Goal: Use online tool/utility: Use online tool/utility

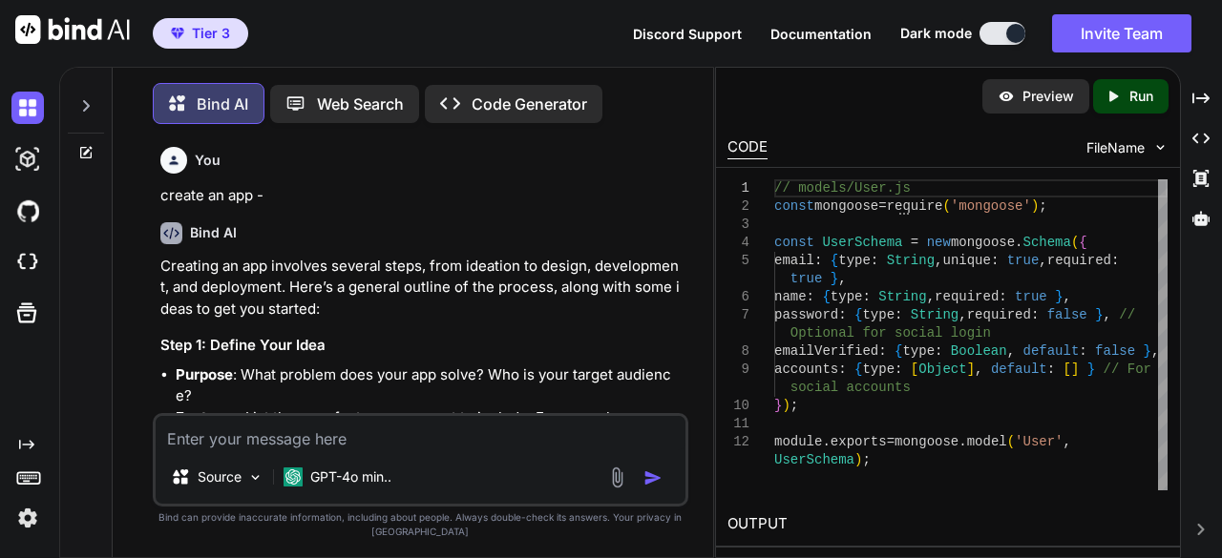
scroll to position [2179, 0]
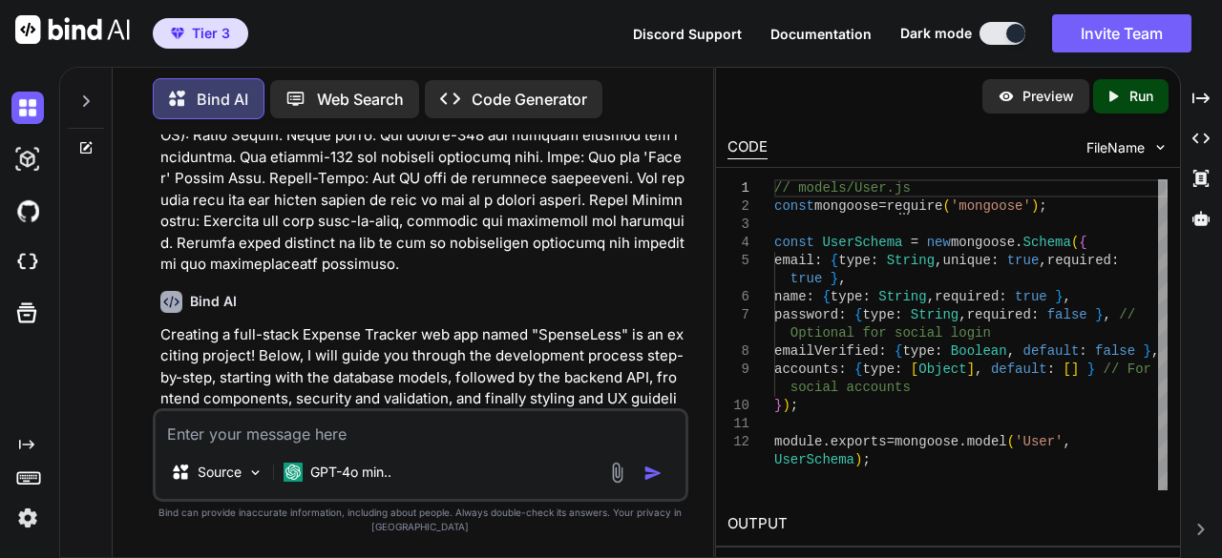
click at [1014, 97] on img at bounding box center [1005, 96] width 17 height 17
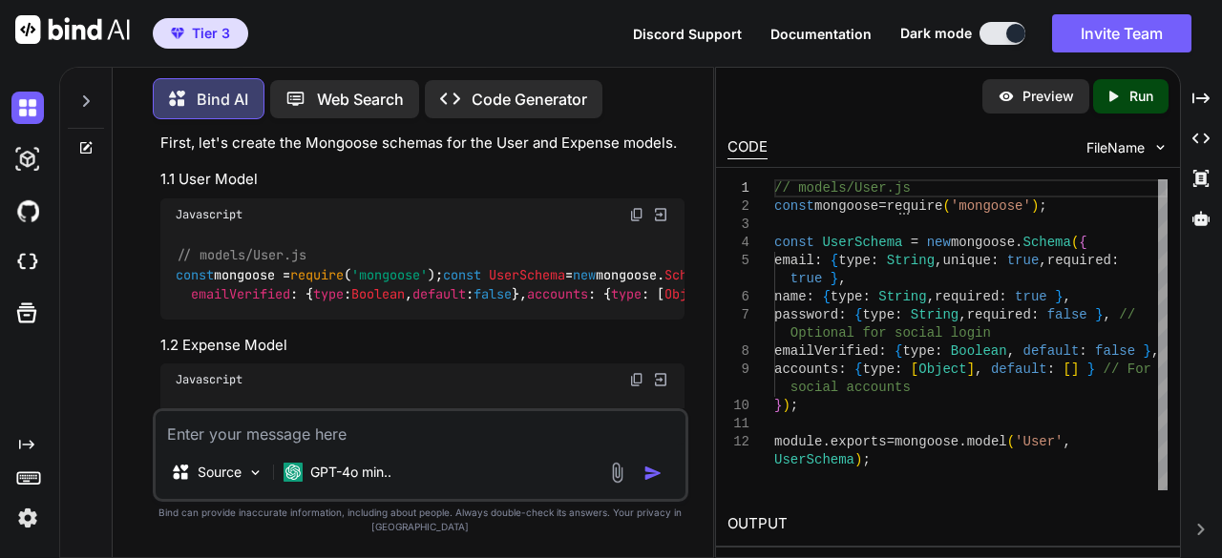
scroll to position [2561, 0]
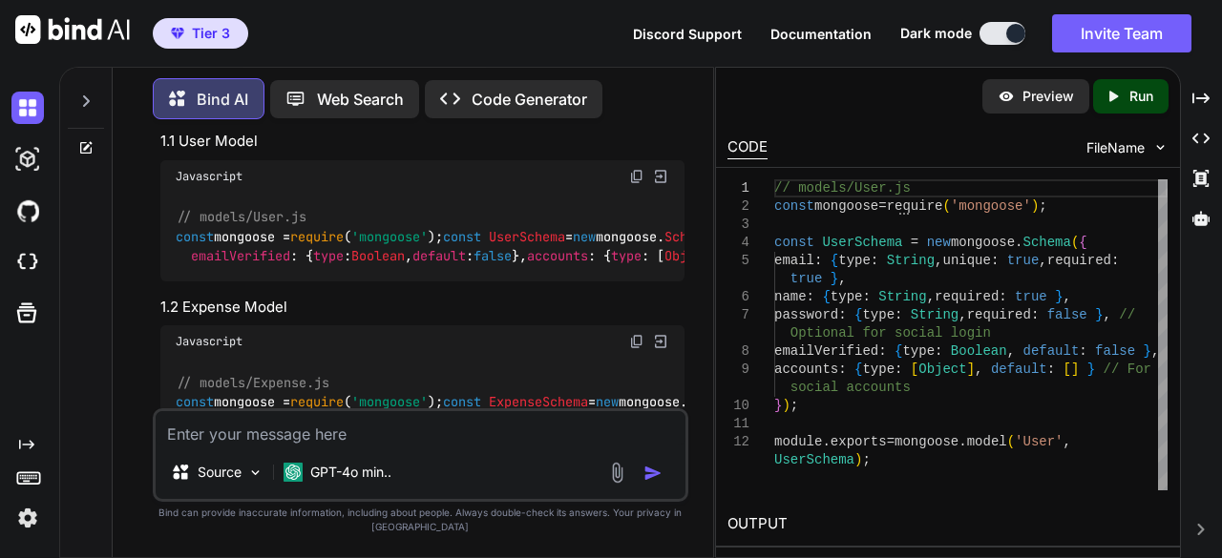
click at [21, 518] on img at bounding box center [27, 518] width 32 height 32
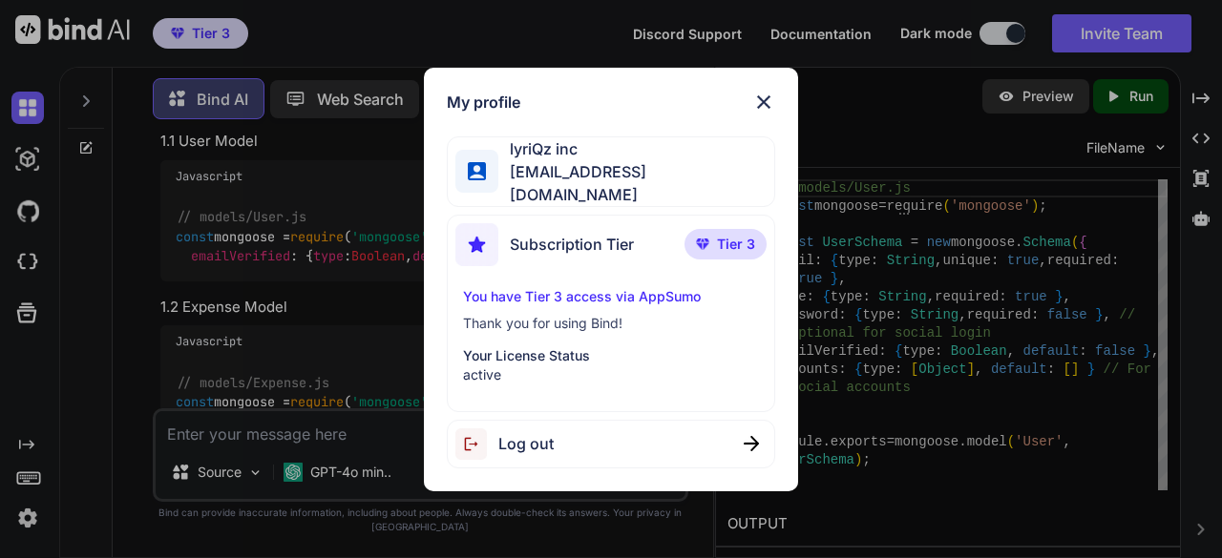
click at [81, 96] on div "My profile lyriQz inc [EMAIL_ADDRESS][DOMAIN_NAME] Subscription Tier Tier 3 You…" at bounding box center [611, 279] width 1222 height 558
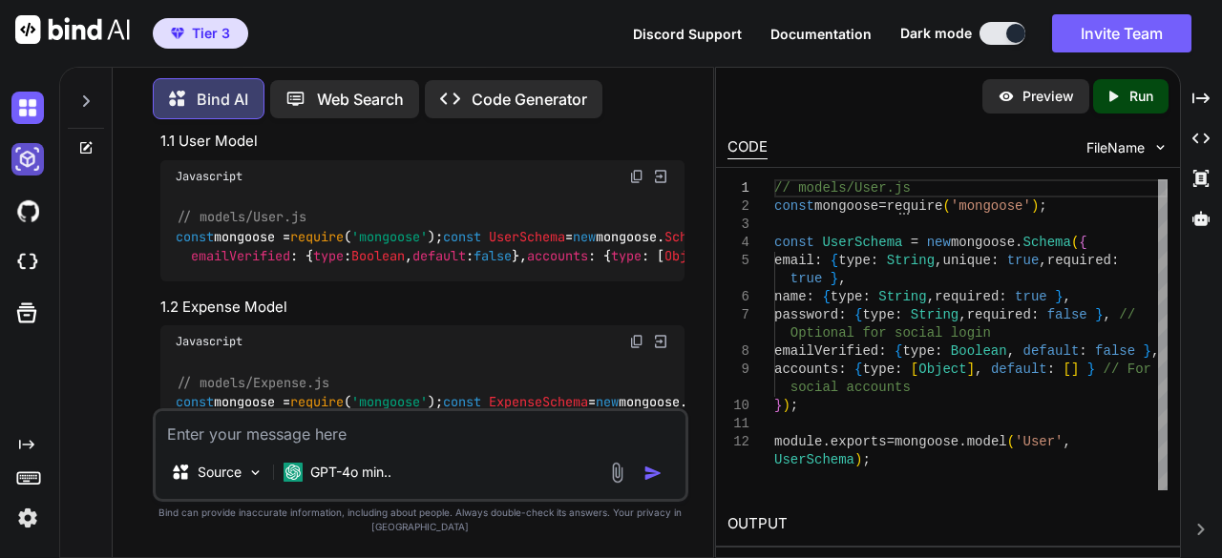
click at [34, 155] on img at bounding box center [27, 159] width 32 height 32
type textarea "x"
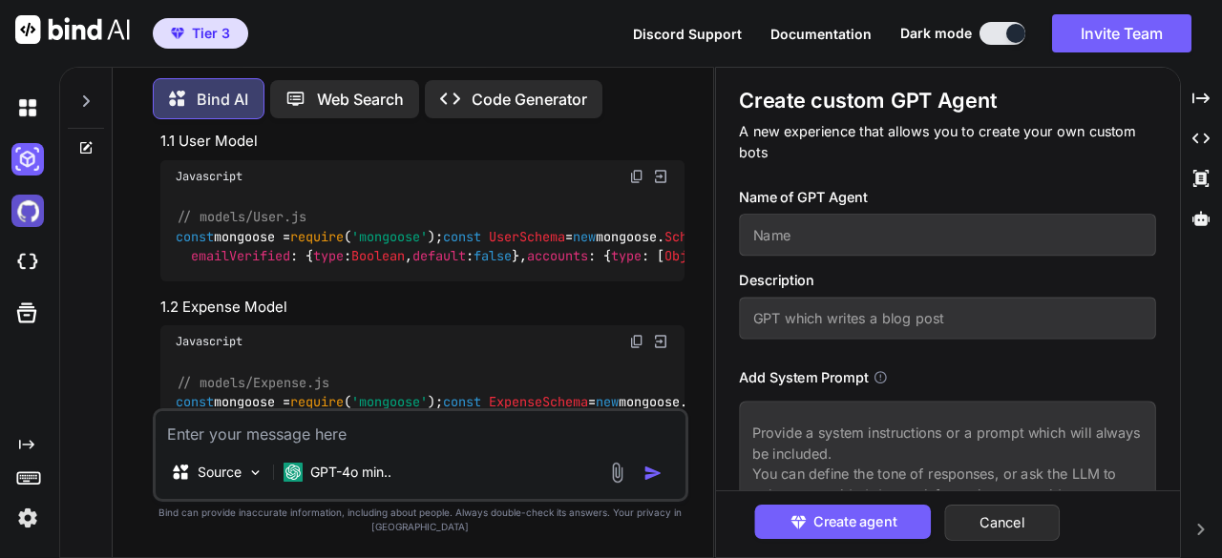
click at [24, 207] on img at bounding box center [27, 211] width 32 height 32
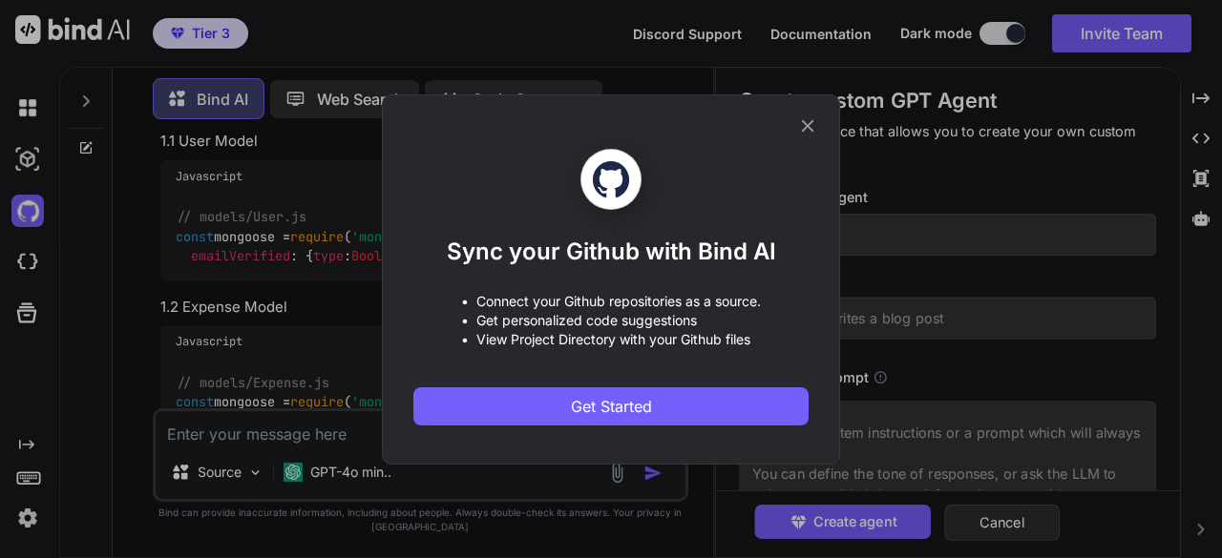
click at [810, 123] on icon at bounding box center [808, 125] width 12 height 12
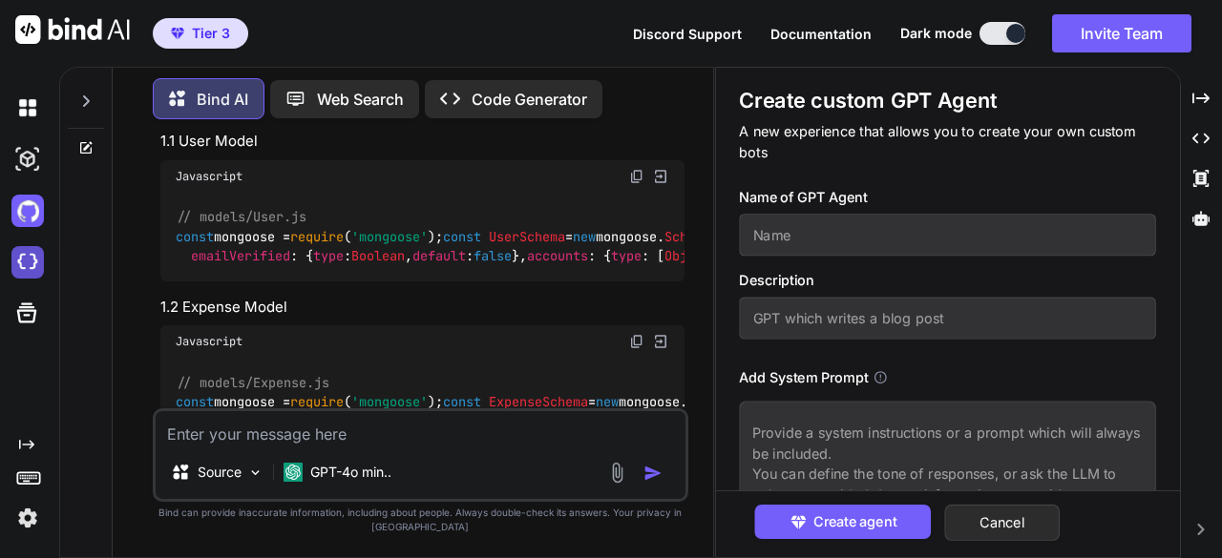
click at [34, 262] on img at bounding box center [27, 262] width 32 height 32
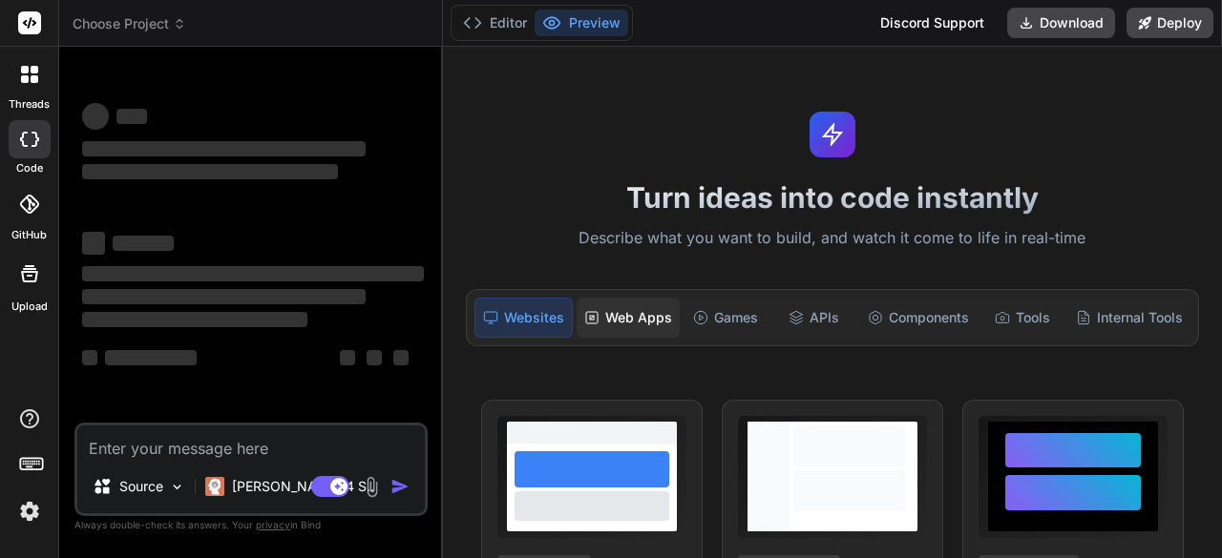
click at [611, 317] on div "Web Apps" at bounding box center [627, 318] width 103 height 40
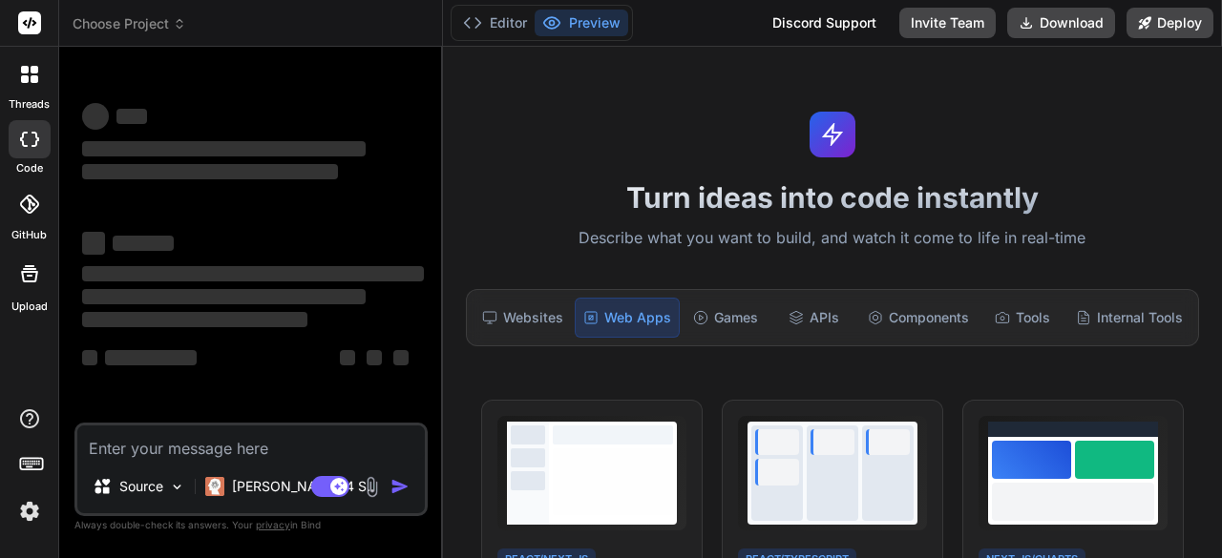
type textarea "x"
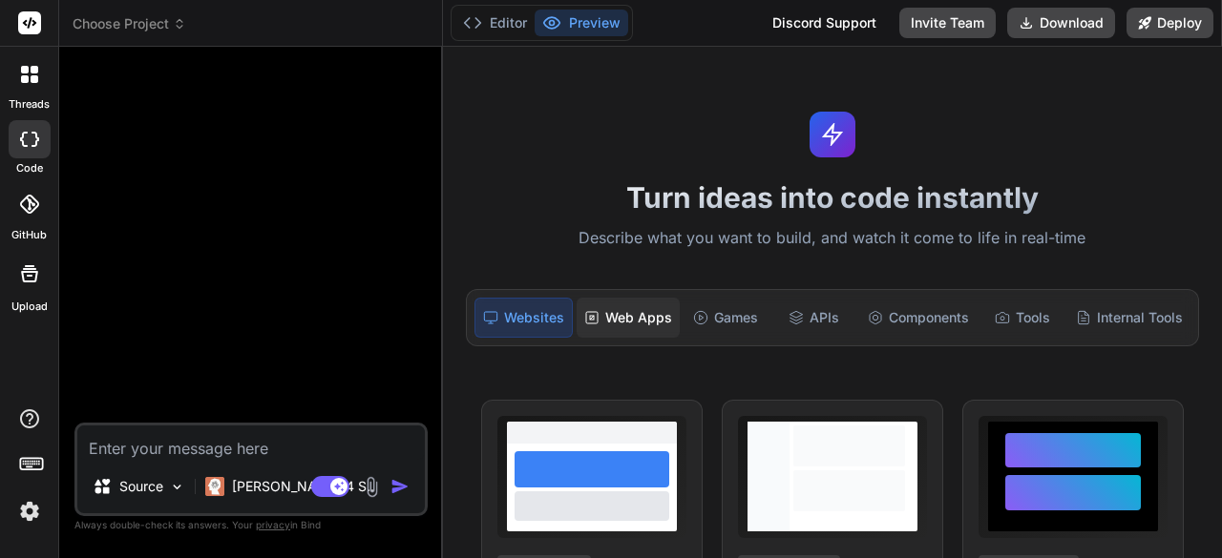
click at [633, 306] on div "Web Apps" at bounding box center [627, 318] width 103 height 40
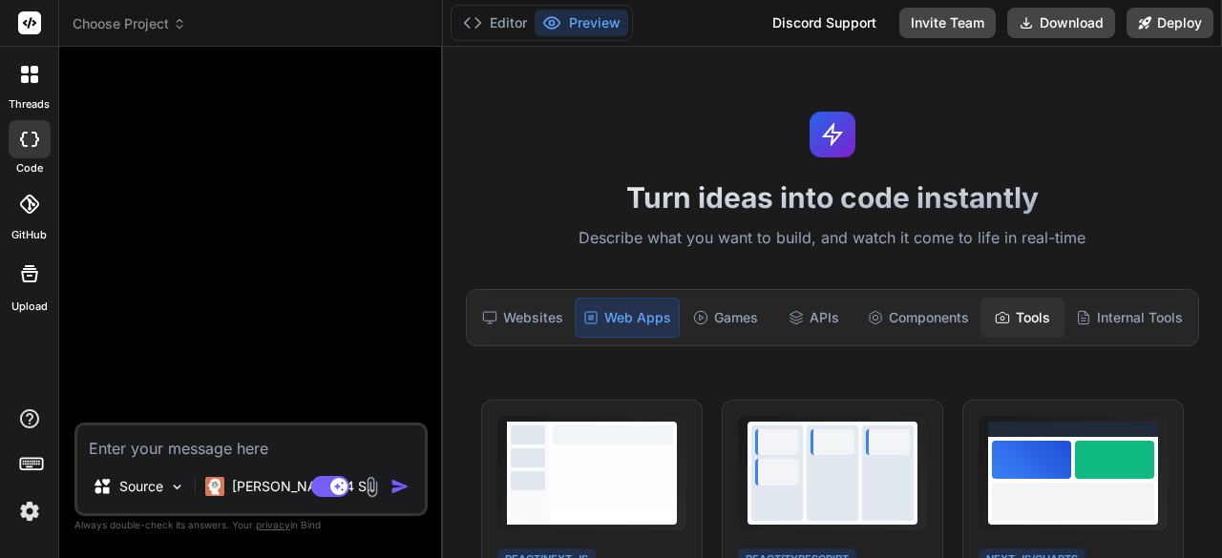
click at [997, 320] on div "Tools" at bounding box center [1022, 318] width 84 height 40
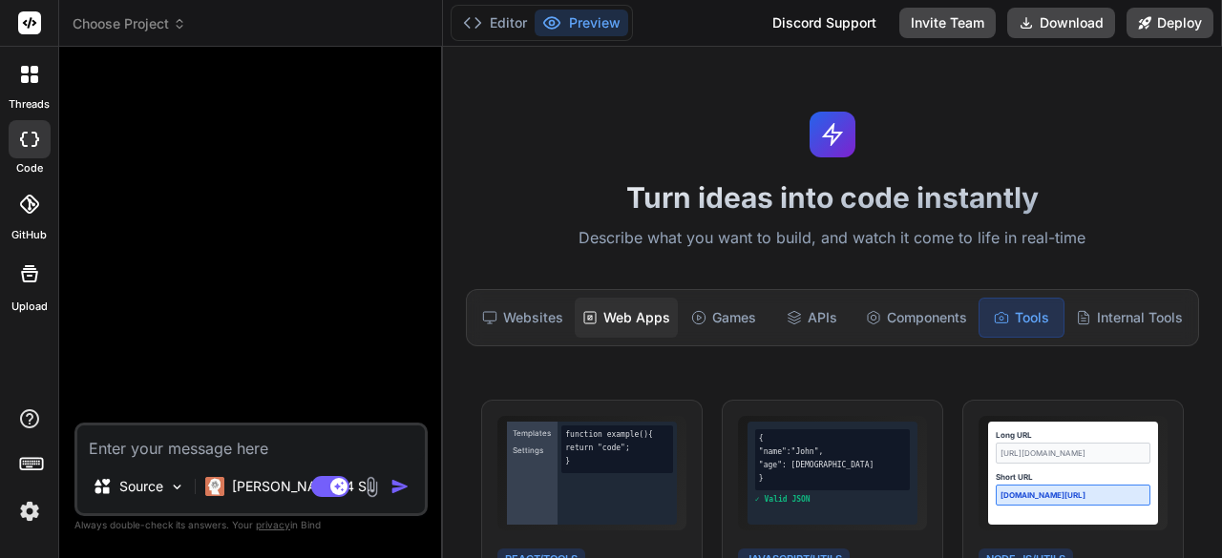
click at [659, 316] on div "Web Apps" at bounding box center [626, 318] width 103 height 40
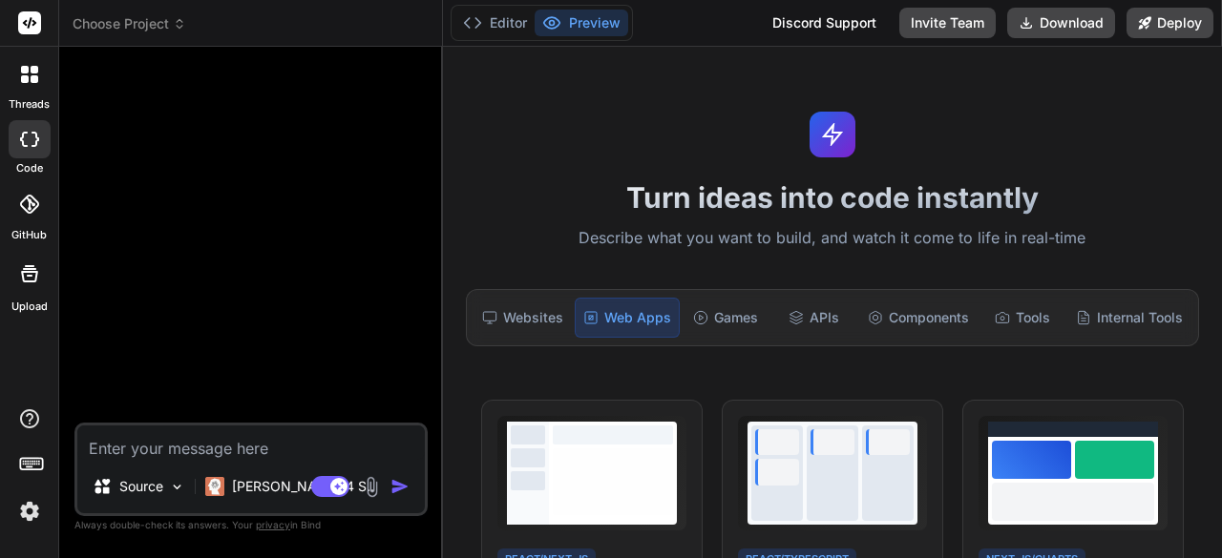
paste textarea "Project: Create a full-stack Expense Tracker web app named "SpenseLess" focused…"
type textarea "Project: Create a full-stack Expense Tracker web app named "SpenseLess" focused…"
type textarea "x"
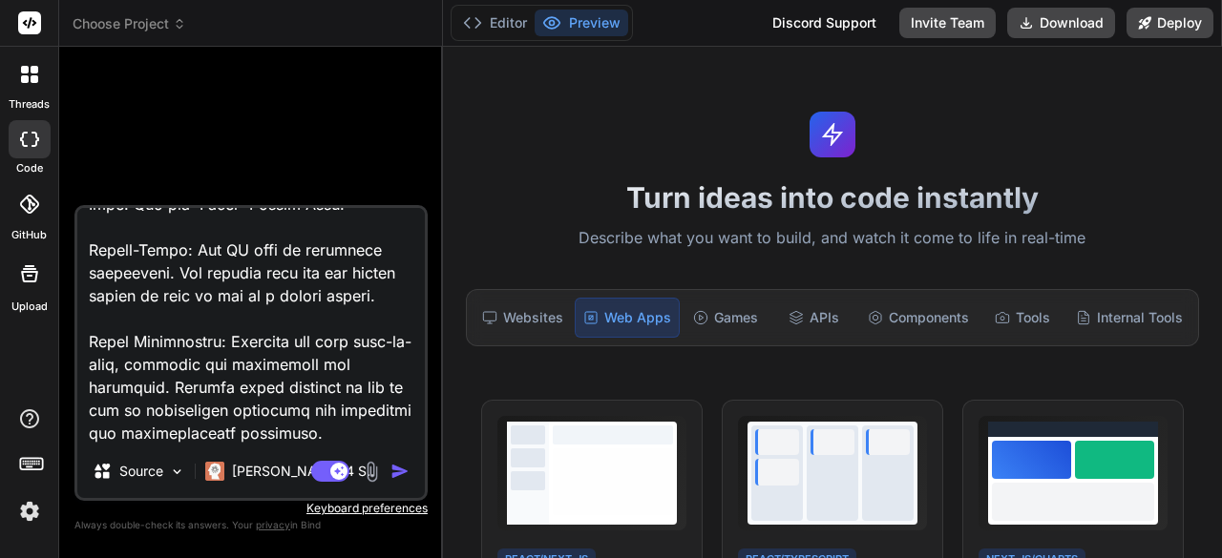
type textarea "Project: Create a full-stack Expense Tracker web app named "SpenseLess" focused…"
click at [391, 468] on img "button" at bounding box center [399, 471] width 19 height 19
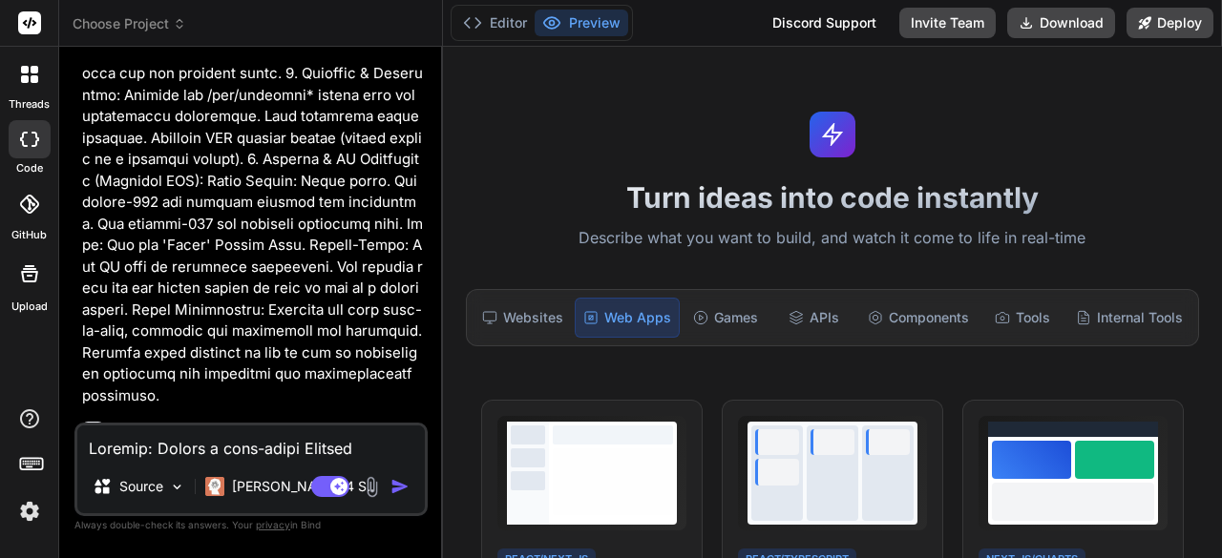
scroll to position [1081, 0]
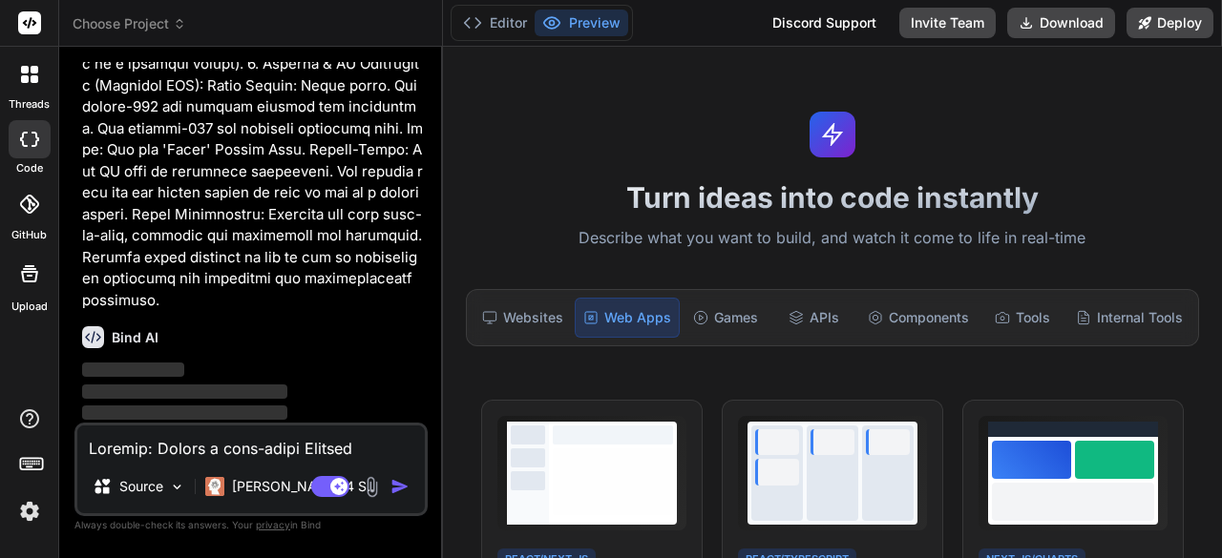
click at [399, 482] on img "button" at bounding box center [399, 486] width 19 height 19
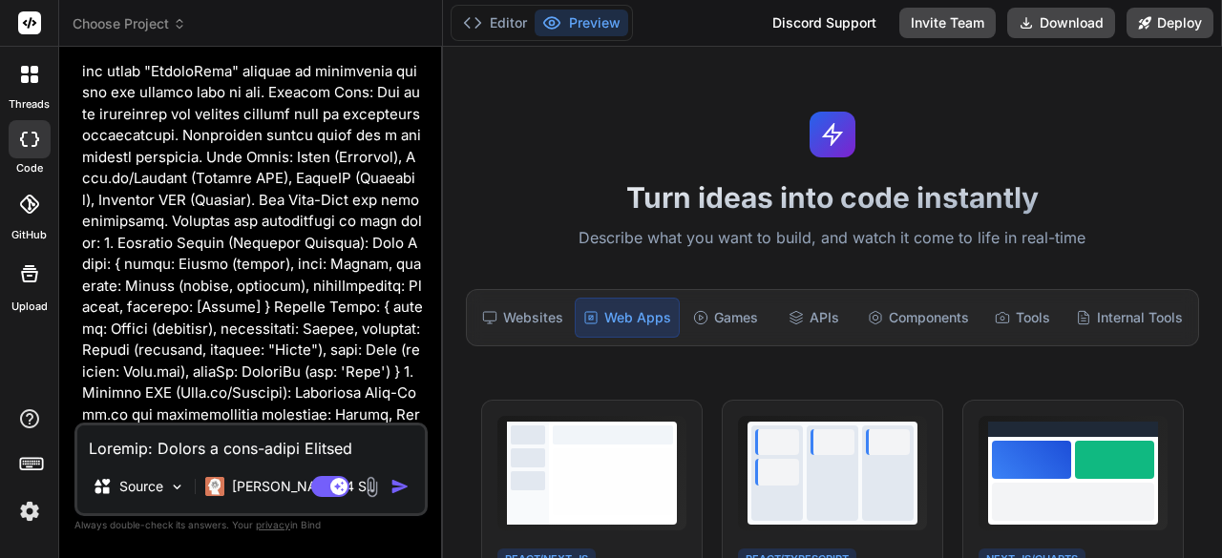
scroll to position [95, 0]
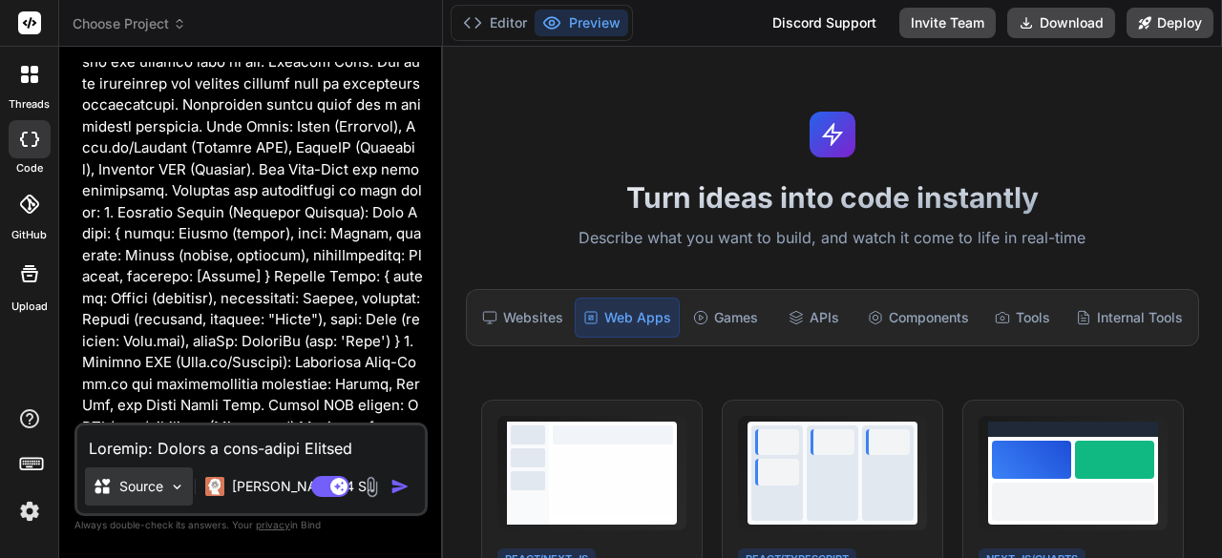
click at [178, 492] on img at bounding box center [177, 487] width 16 height 16
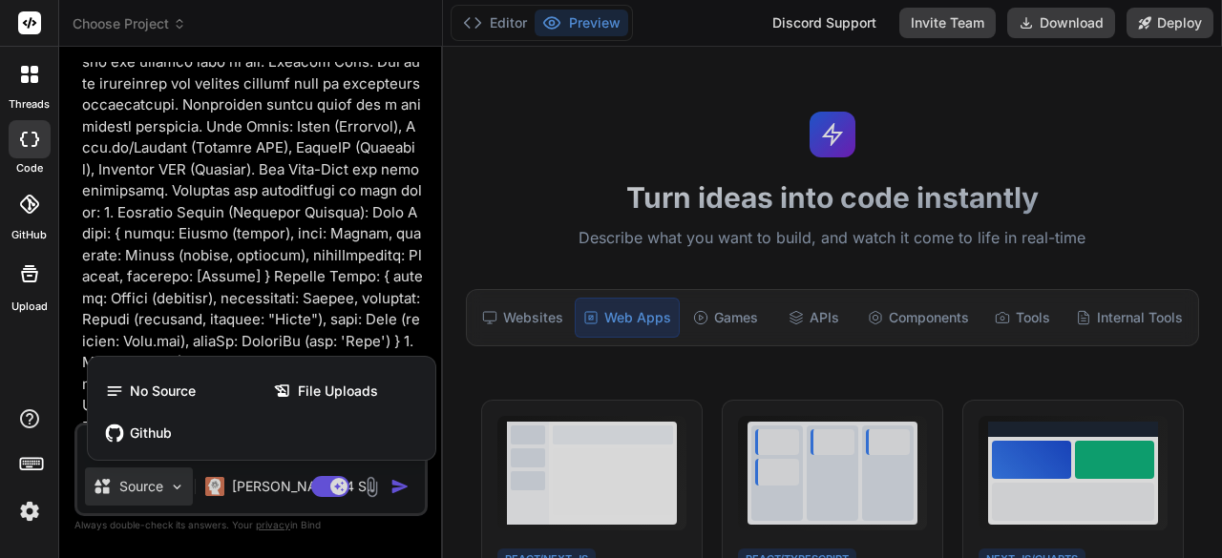
click at [287, 492] on div at bounding box center [611, 279] width 1222 height 558
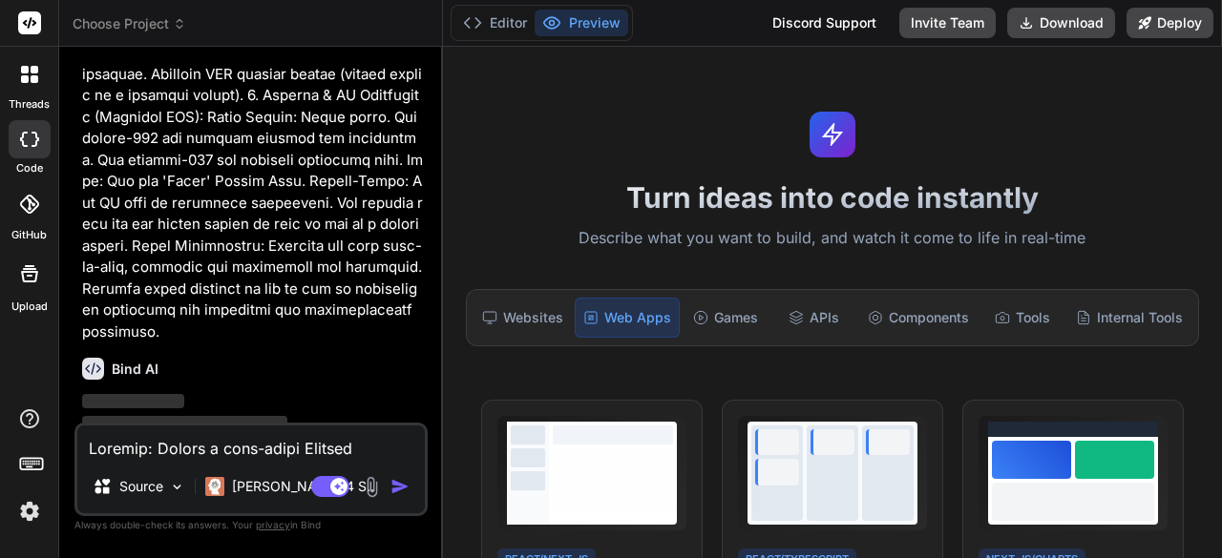
scroll to position [1081, 0]
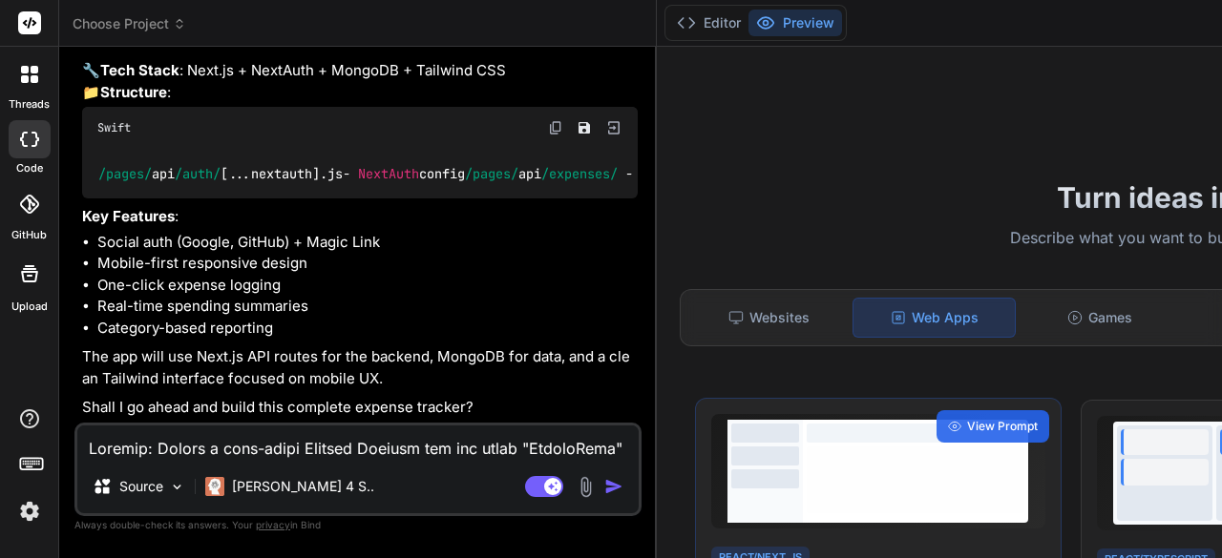
type textarea "x"
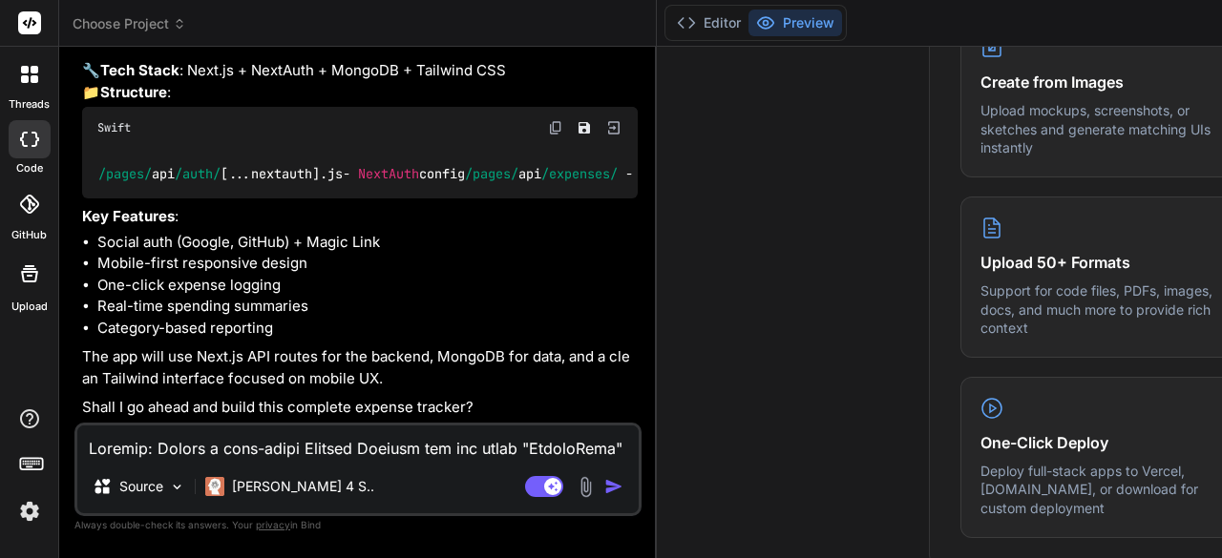
scroll to position [859, 0]
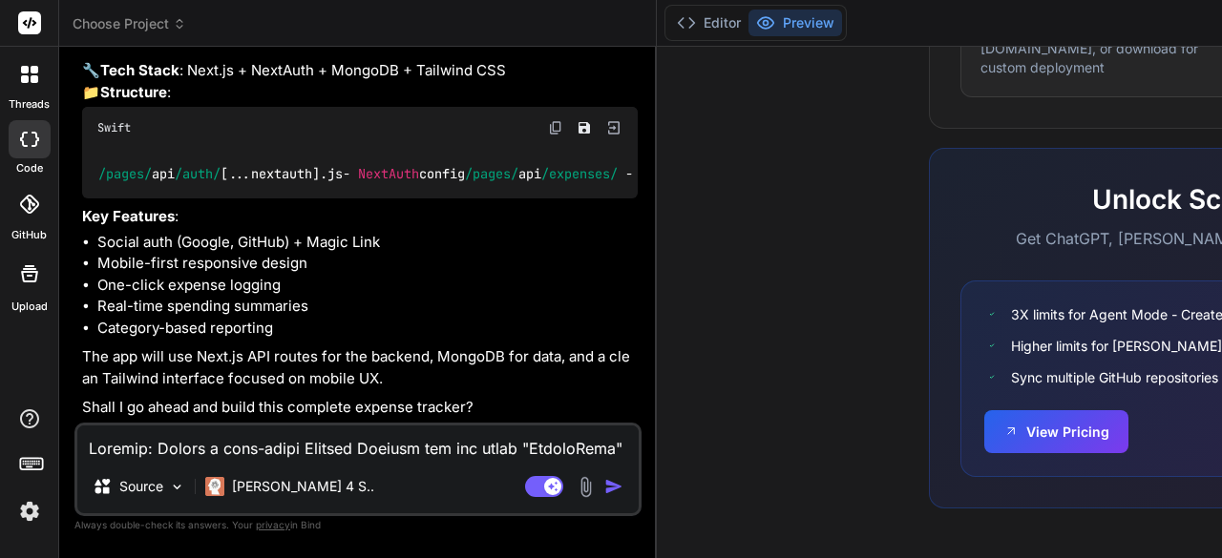
scroll to position [1279, 0]
drag, startPoint x: 648, startPoint y: 430, endPoint x: 421, endPoint y: 364, distance: 236.8
click at [421, 31] on p "I'll create SpenseLess, your frictionless expense tracker! Let me plan this ful…" at bounding box center [359, 10] width 555 height 43
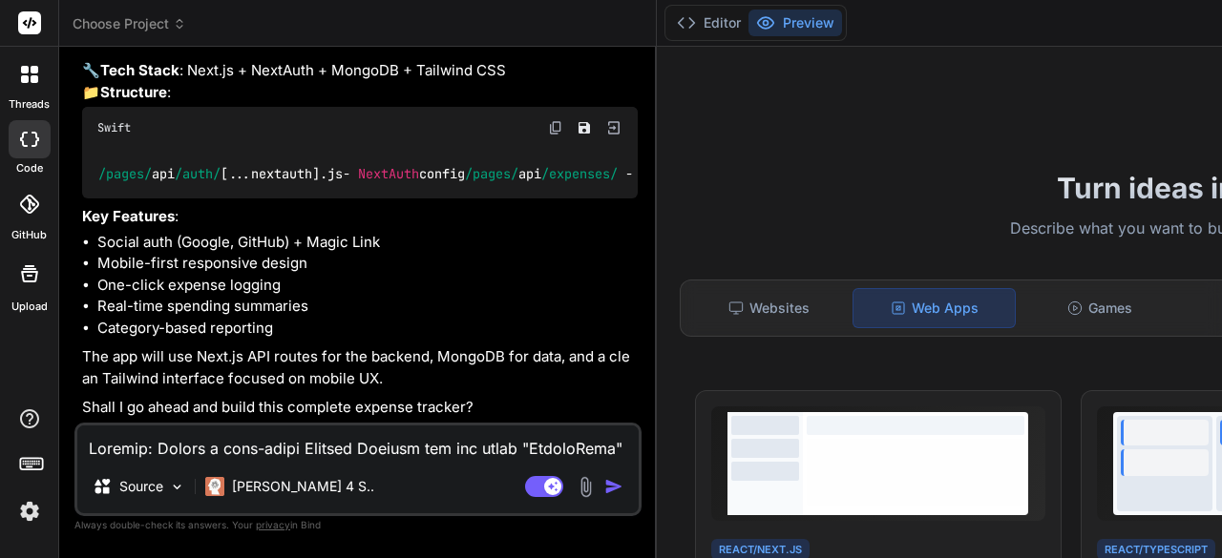
scroll to position [0, 0]
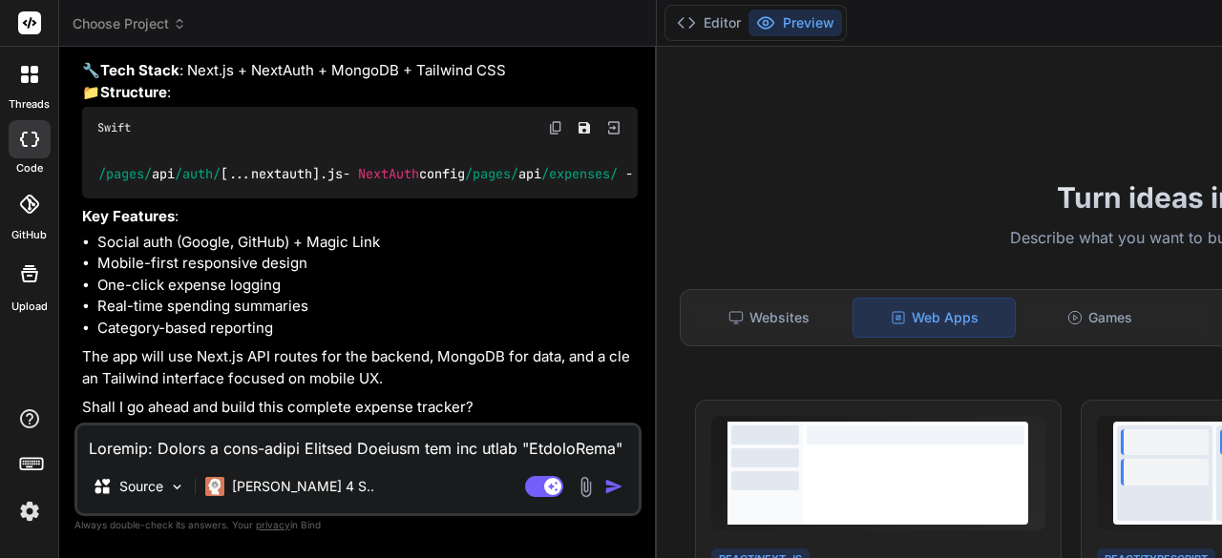
click at [852, 324] on div "Web Apps" at bounding box center [933, 318] width 162 height 40
click at [688, 320] on div "Websites" at bounding box center [768, 318] width 160 height 40
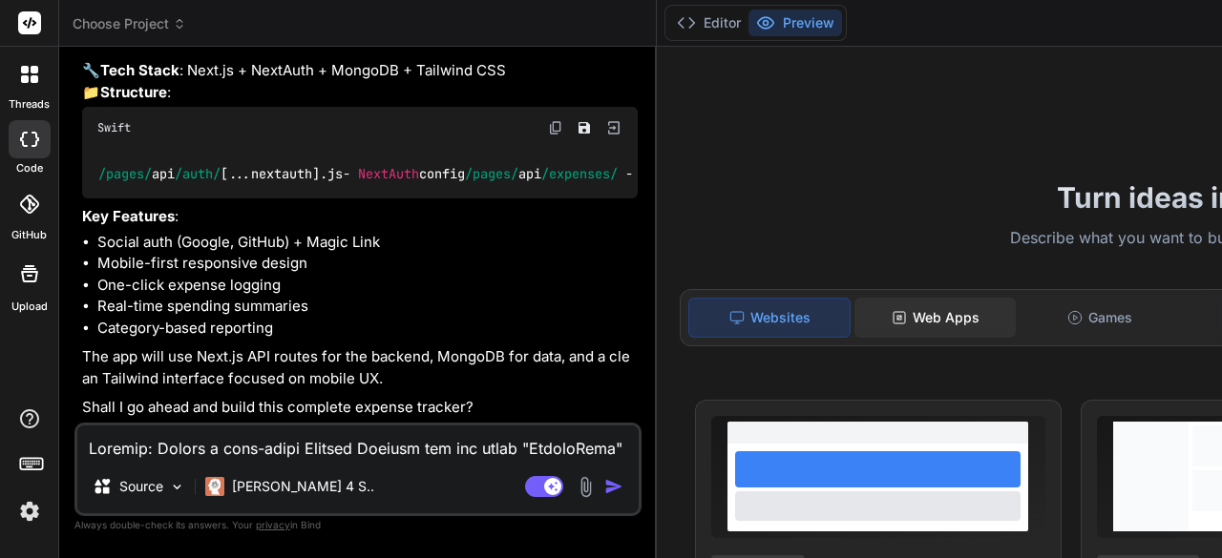
click at [854, 316] on div "Web Apps" at bounding box center [934, 318] width 160 height 40
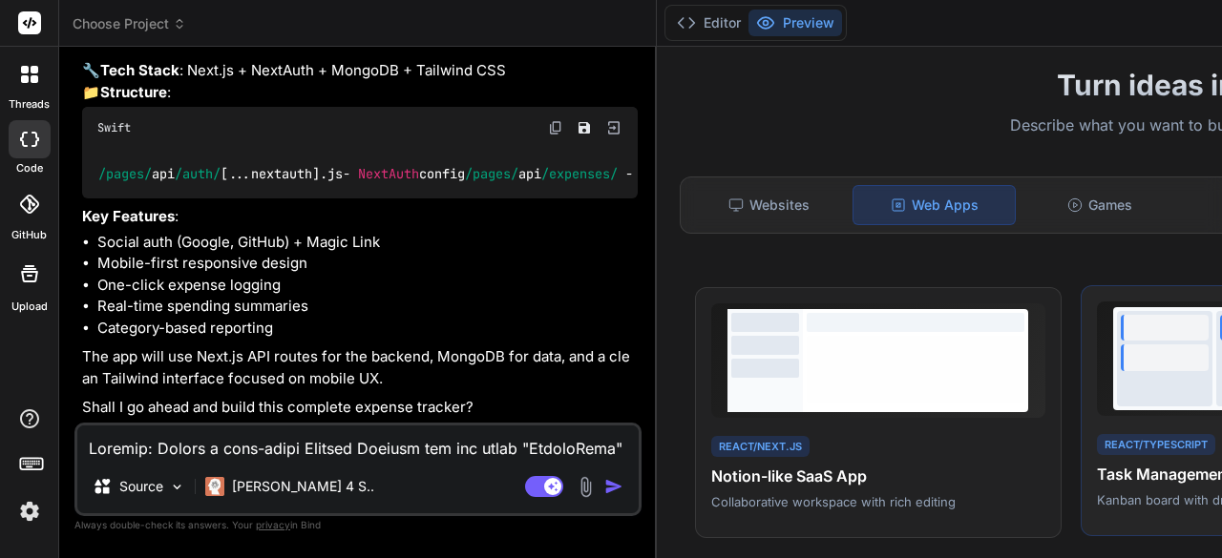
scroll to position [95, 0]
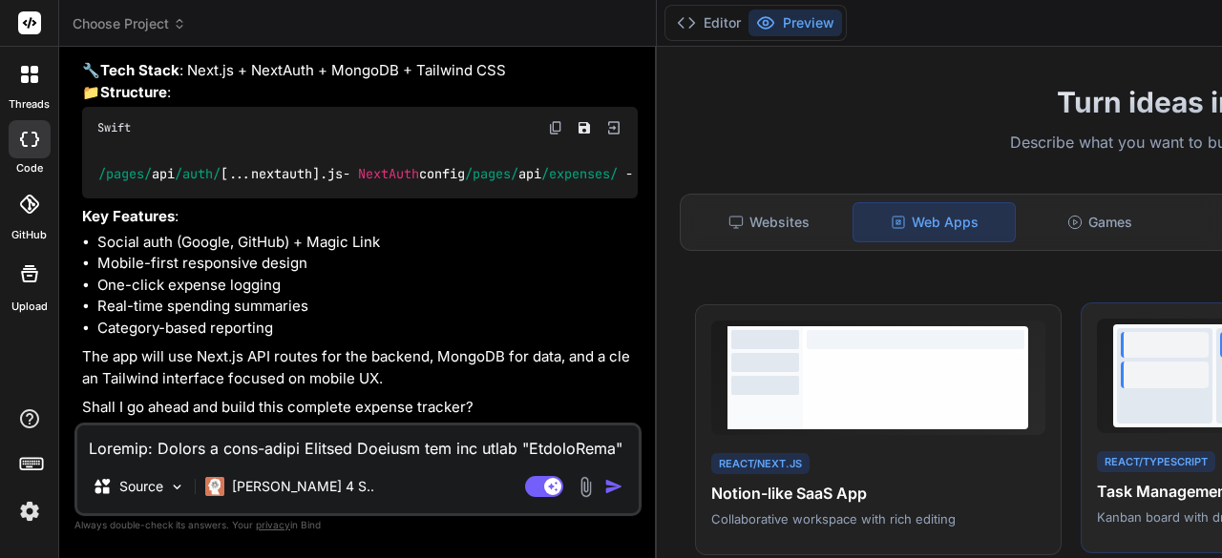
click at [324, 446] on textarea at bounding box center [357, 443] width 561 height 34
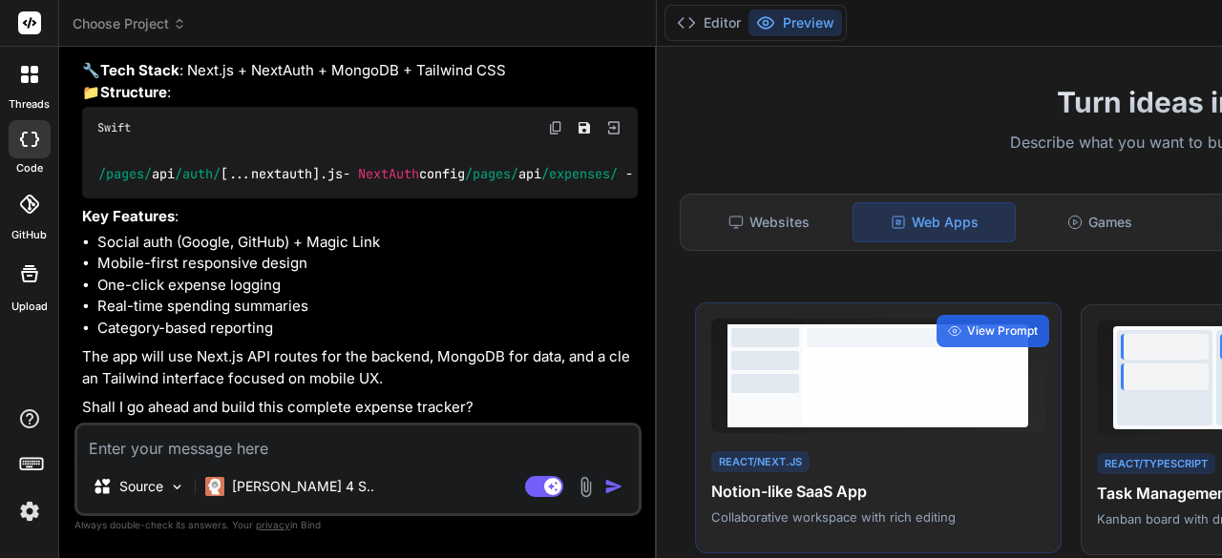
type textarea "T"
type textarea "x"
type textarea "Th"
type textarea "x"
type textarea "The"
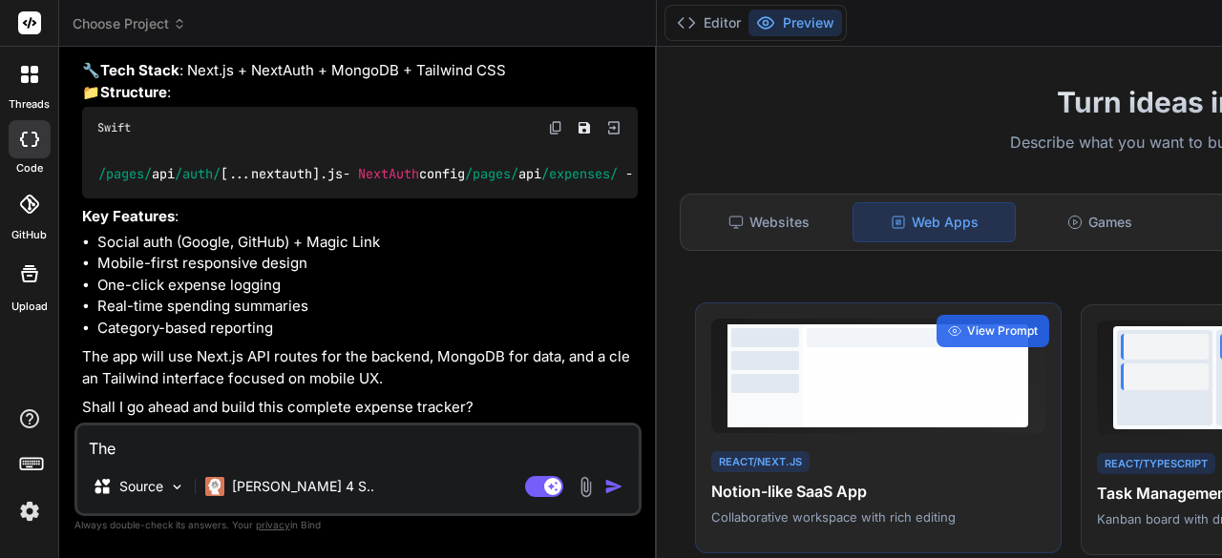
type textarea "x"
type textarea "The"
type textarea "x"
type textarea "The n"
type textarea "x"
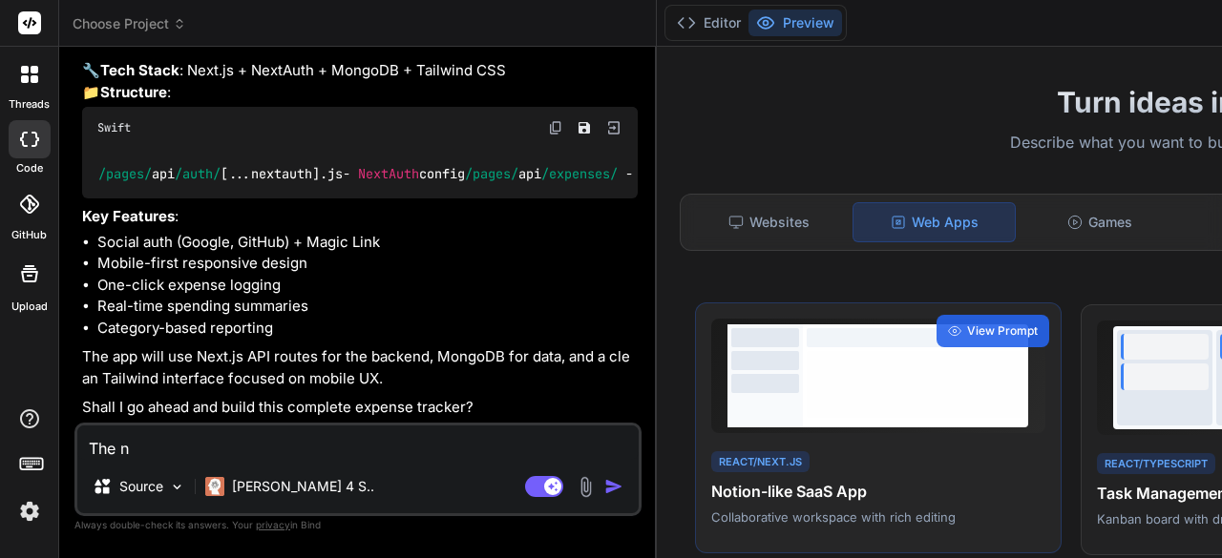
type textarea "The na"
type textarea "x"
type textarea "The nam"
type textarea "x"
type textarea "The name"
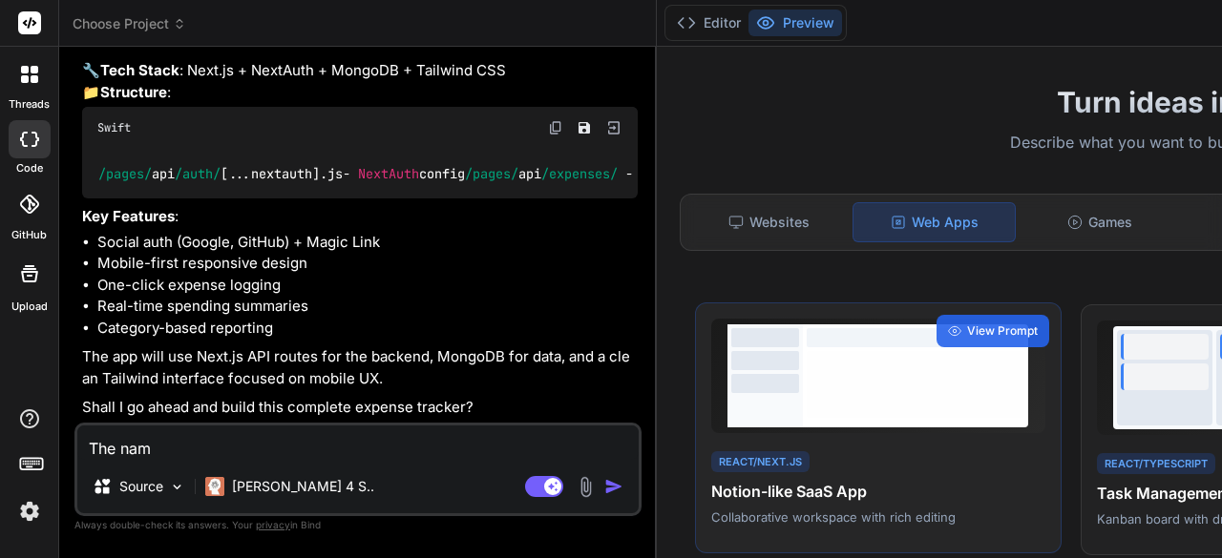
type textarea "x"
type textarea "The name"
type textarea "x"
type textarea "The name i"
type textarea "x"
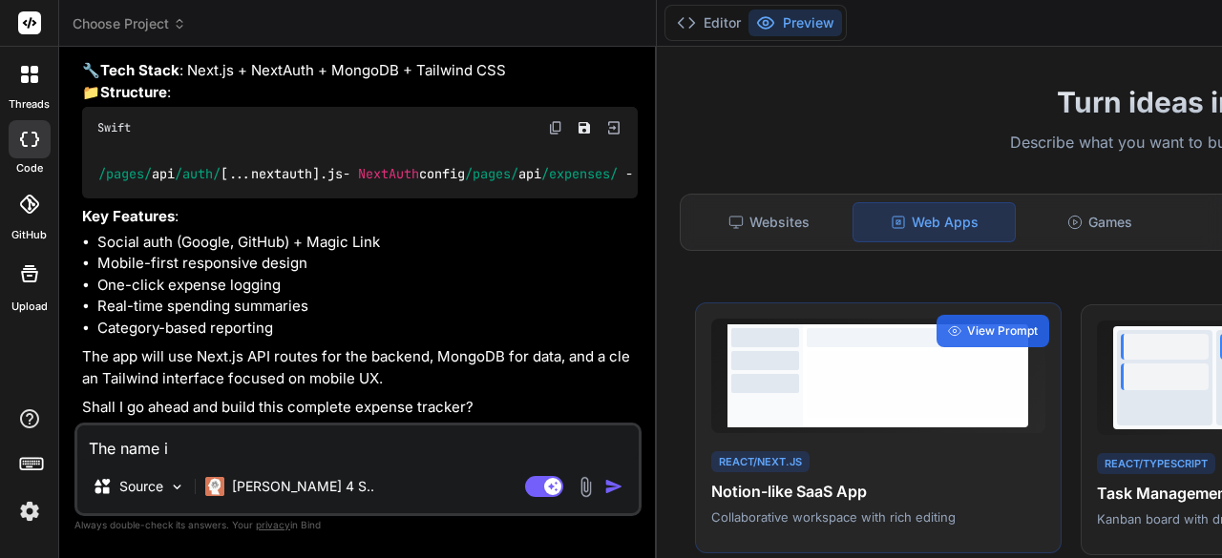
type textarea "The name is"
type textarea "x"
type textarea "The name is"
type textarea "x"
type textarea "The name is E"
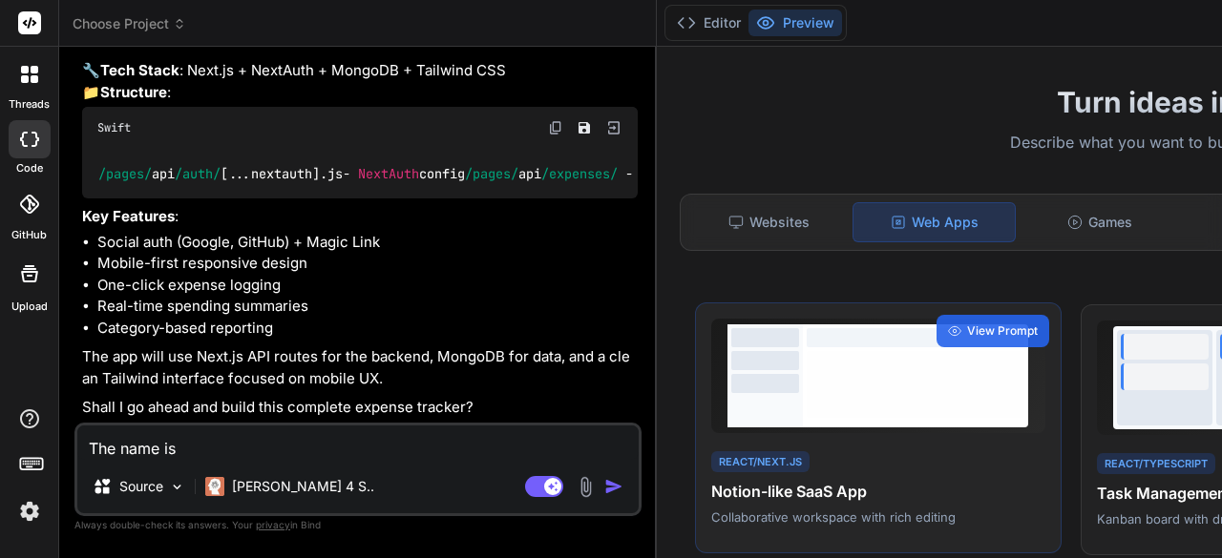
type textarea "x"
type textarea "The name is Ex"
type textarea "x"
type textarea "The name is Exp"
type textarea "x"
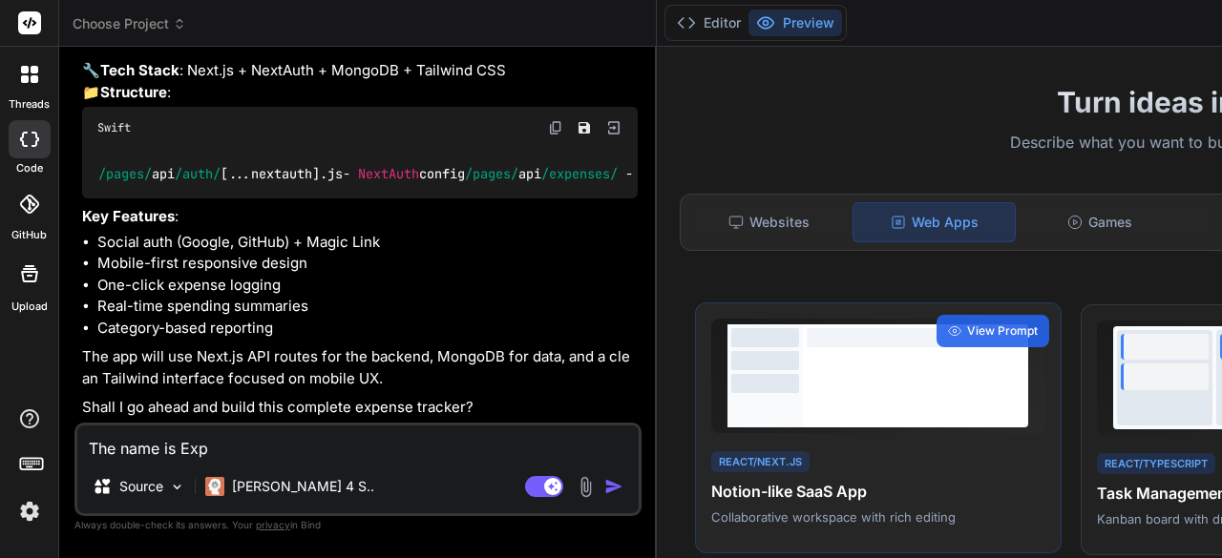
type textarea "The name is Expe"
type textarea "x"
type textarea "The name is Expen"
type textarea "x"
type textarea "The name is Expens"
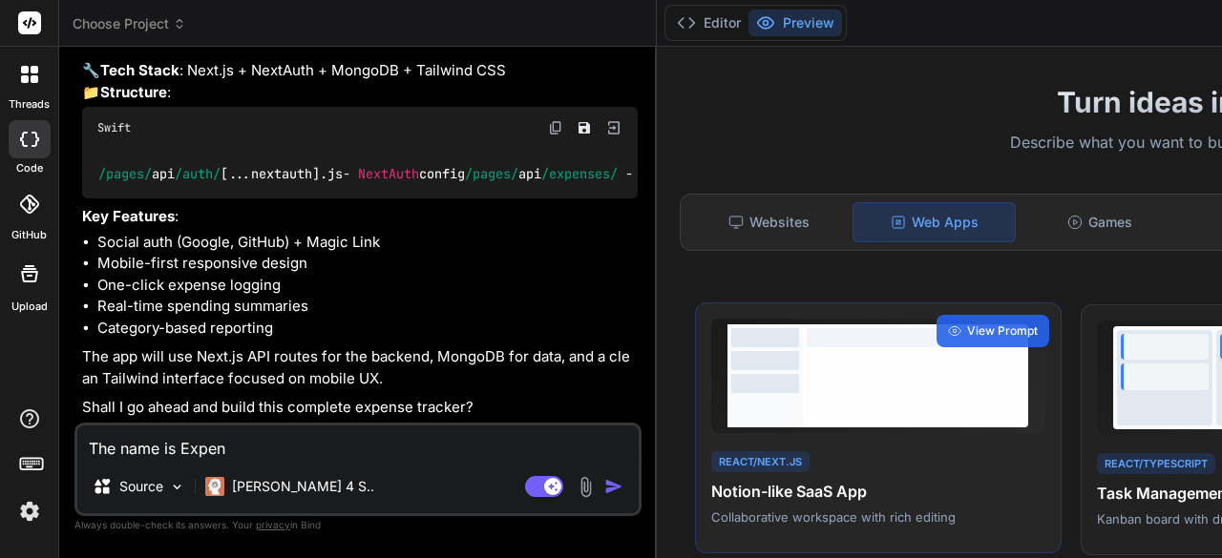
type textarea "x"
type textarea "The name is Expense"
type textarea "x"
type textarea "The name is Expense"
type textarea "x"
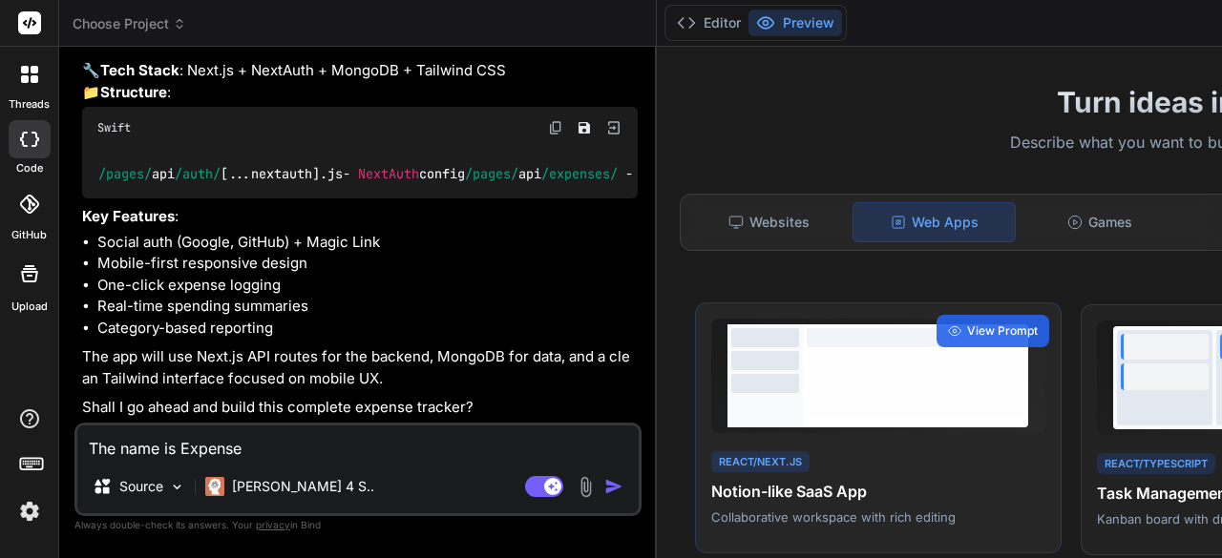
type textarea "The name is Expense T"
type textarea "x"
type textarea "The name is Expense Tr"
type textarea "x"
type textarea "The name is Expense Tra"
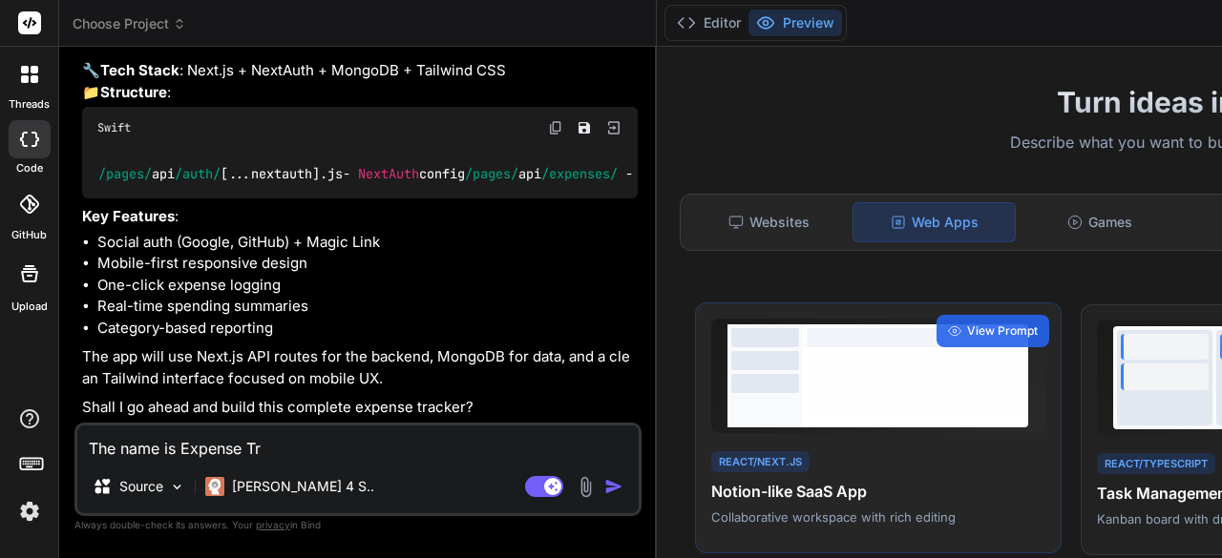
type textarea "x"
type textarea "The name is Expense Trac"
type textarea "x"
type textarea "The name is Expense Track"
type textarea "x"
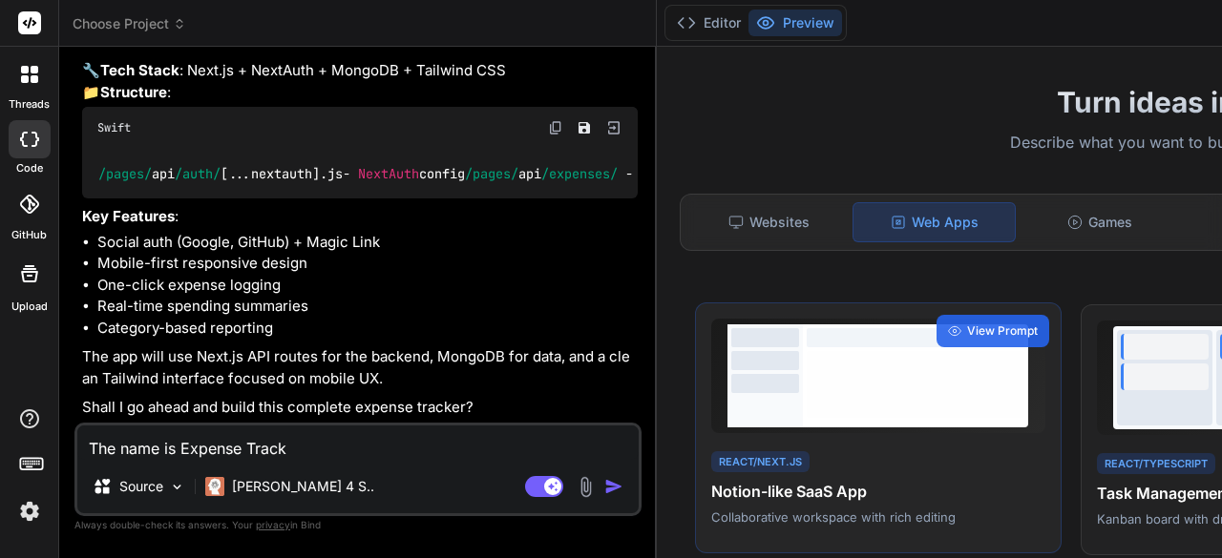
type textarea "The name is Expense Tracke"
type textarea "x"
type textarea "The name is Expense Tracker"
type textarea "x"
type textarea "The name is Expense Tracker"
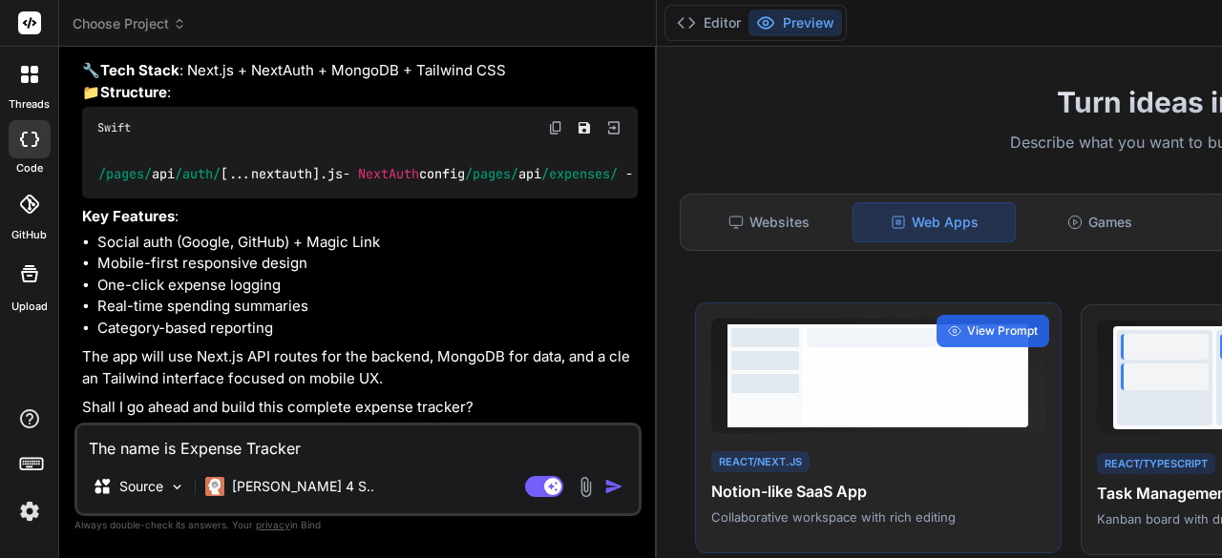
type textarea "x"
type textarea "The name is Expense Tracker a"
type textarea "x"
type textarea "The name is Expense Tracker an"
type textarea "x"
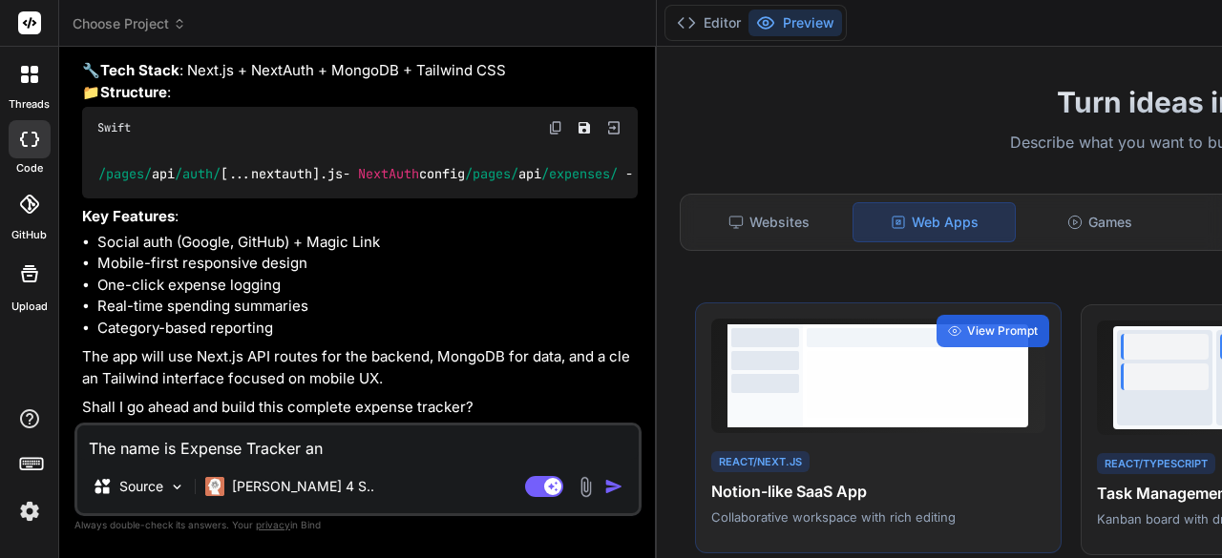
type textarea "The name is Expense Tracker ans"
type textarea "x"
type textarea "The name is Expense Tracker ans"
type textarea "x"
type textarea "The name is Expense Tracker ans y"
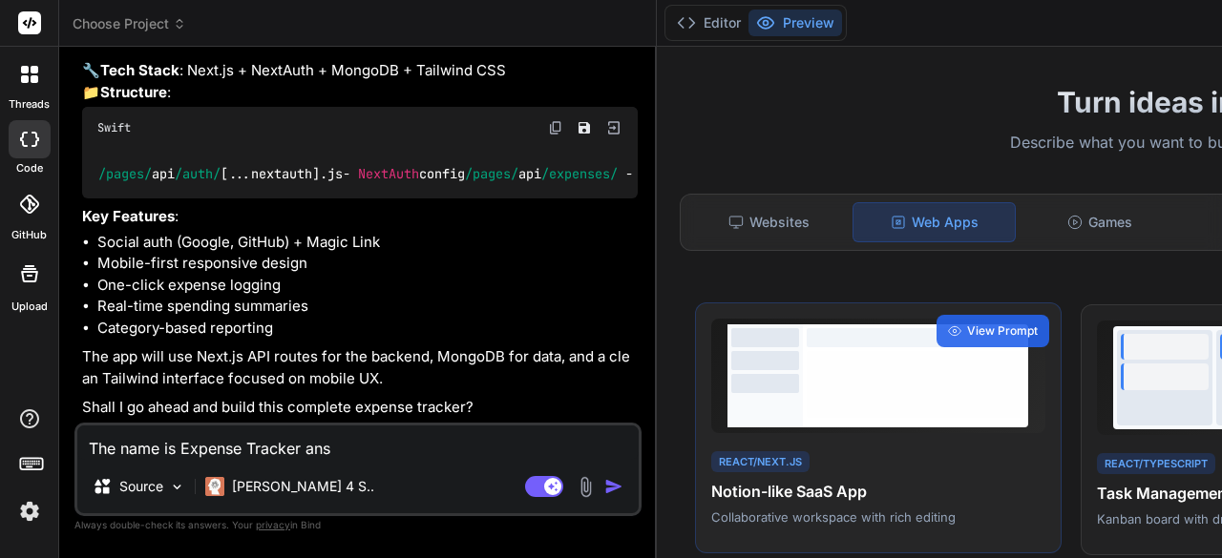
type textarea "x"
type textarea "The name is Expense Tracker ans ye"
type textarea "x"
type textarea "The name is Expense Tracker ans yes"
type textarea "x"
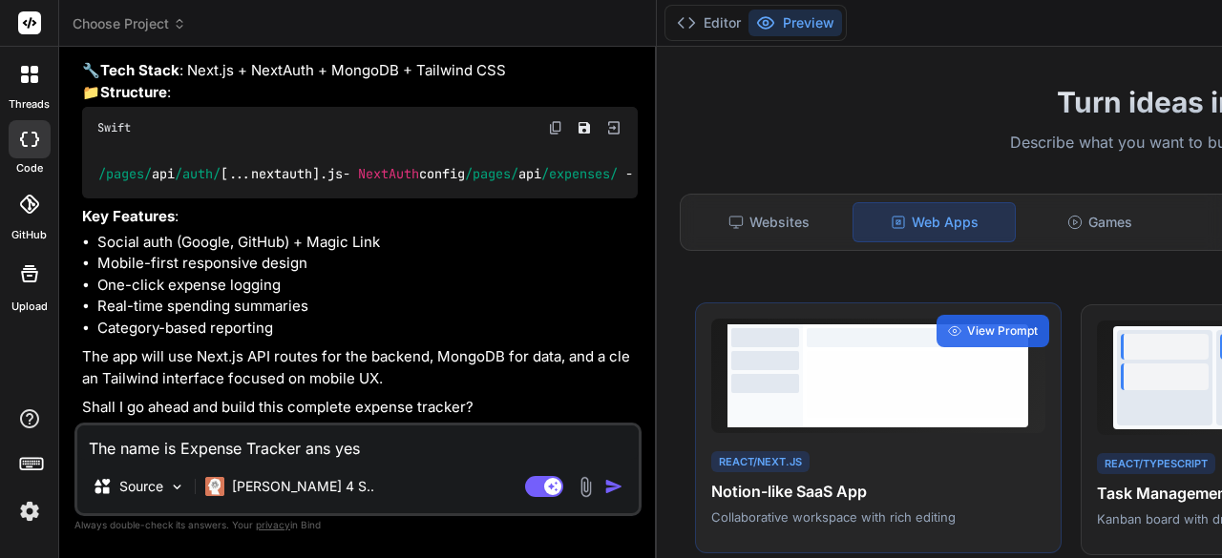
type textarea "The name is Expense Tracker ans yes"
type textarea "x"
type textarea "The name is Expense Tracker ans yes -"
type textarea "x"
type textarea "The name is Expense Tracker ans yes -"
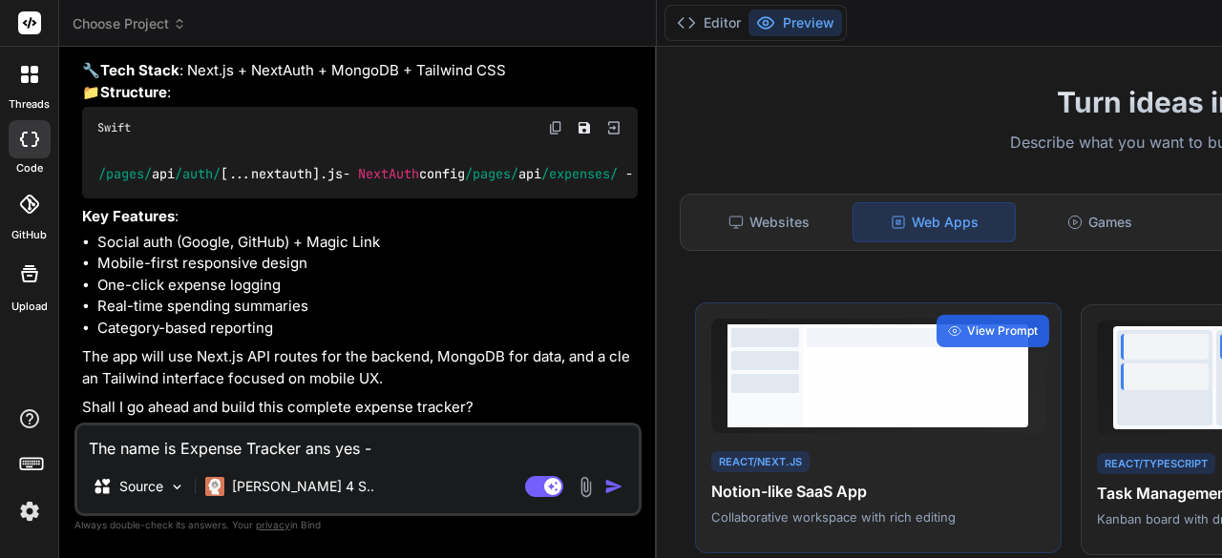
type textarea "x"
type textarea "The name is Expense Tracker ans yes - L"
type textarea "x"
type textarea "The name is Expense Tracker ans yes - Le"
type textarea "x"
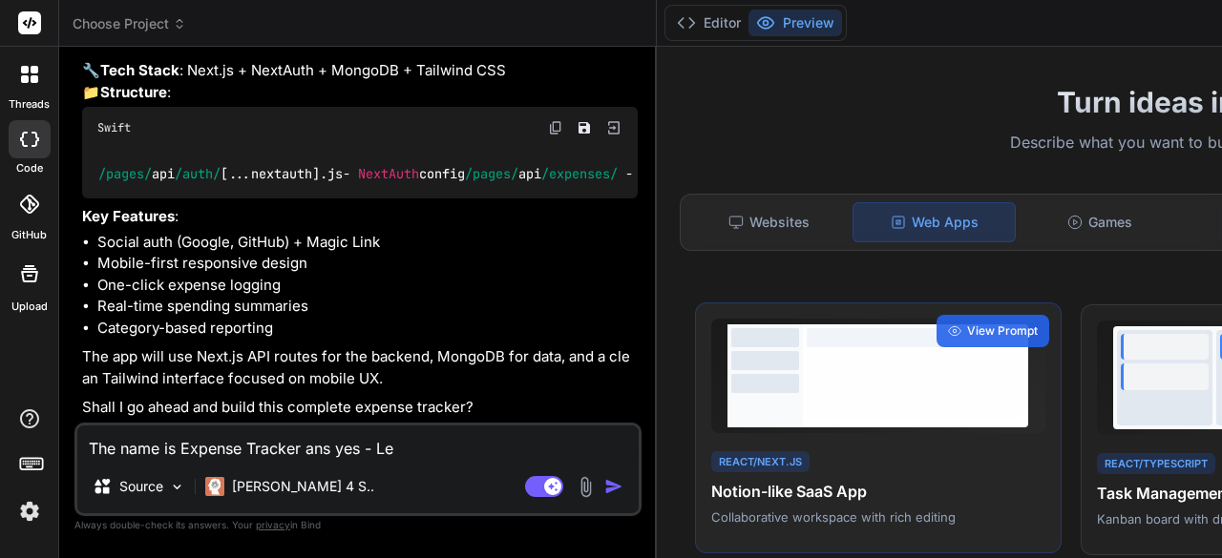
type textarea "The name is Expense Tracker ans yes - Let"
type textarea "x"
type textarea "The name is Expense Tracker ans yes - Lets"
type textarea "x"
type textarea "The name is Expense Tracker ans yes - Lets"
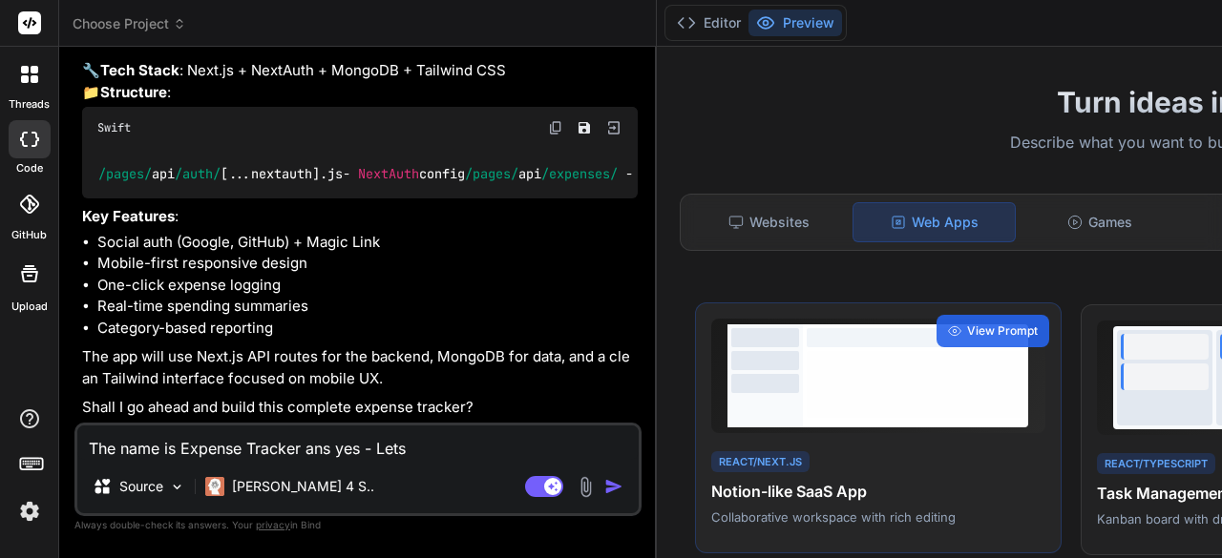
type textarea "x"
type textarea "The name is Expense Tracker ans yes - Lets c"
type textarea "x"
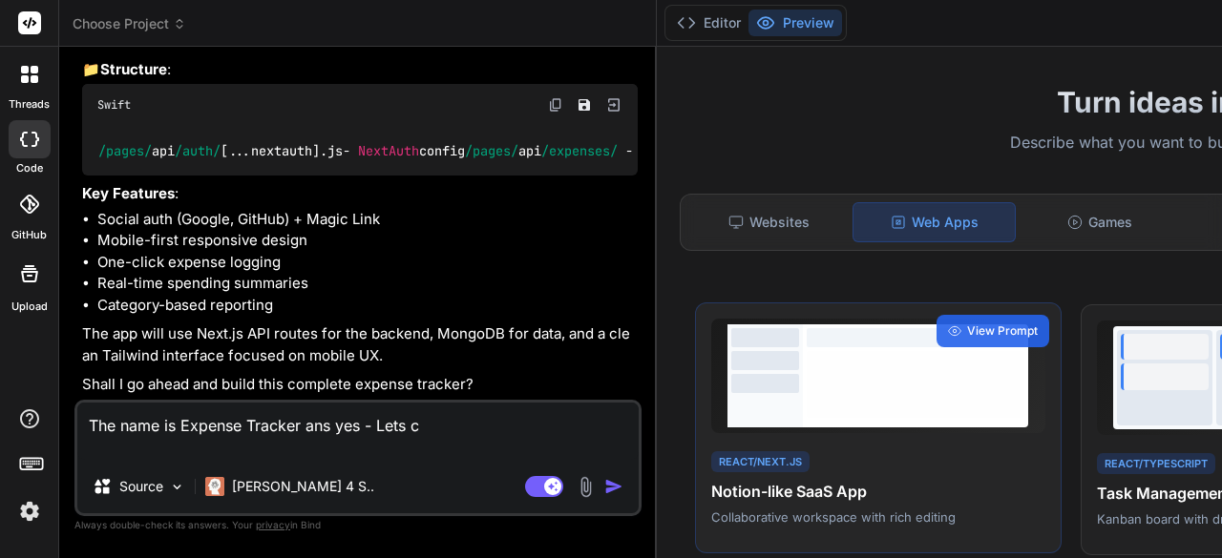
type textarea "The name is Expense Tracker ans yes - Lets cr"
type textarea "x"
type textarea "The name is Expense Tracker ans yes - Lets cre"
type textarea "x"
type textarea "The name is Expense Tracker ans yes - Lets crea"
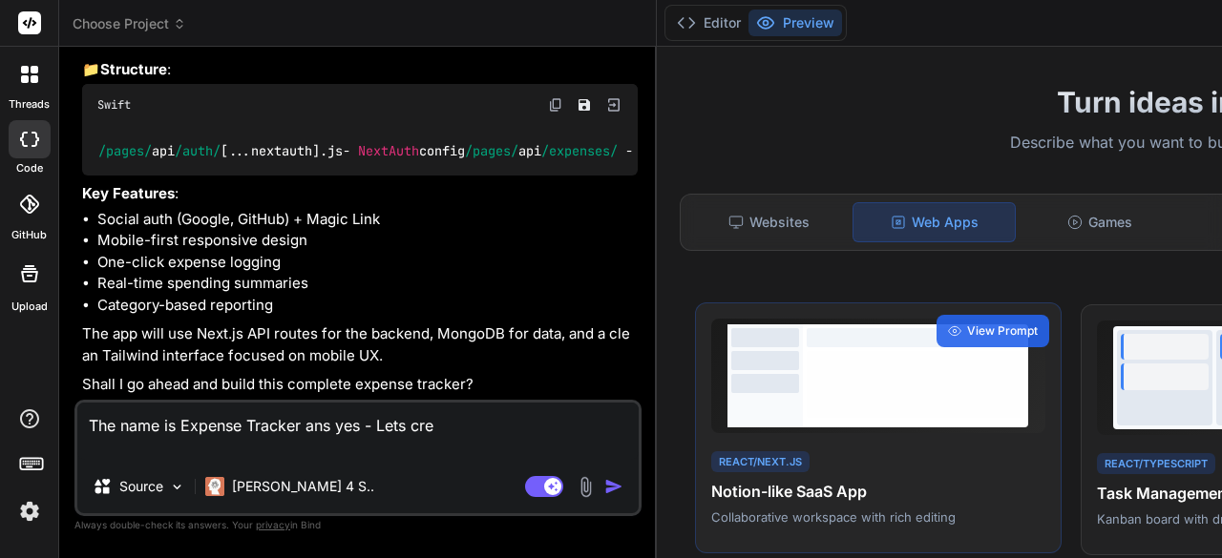
type textarea "x"
type textarea "The name is Expense Tracker ans yes - Lets creat"
type textarea "x"
type textarea "The name is Expense Tracker ans yes - Lets create"
type textarea "x"
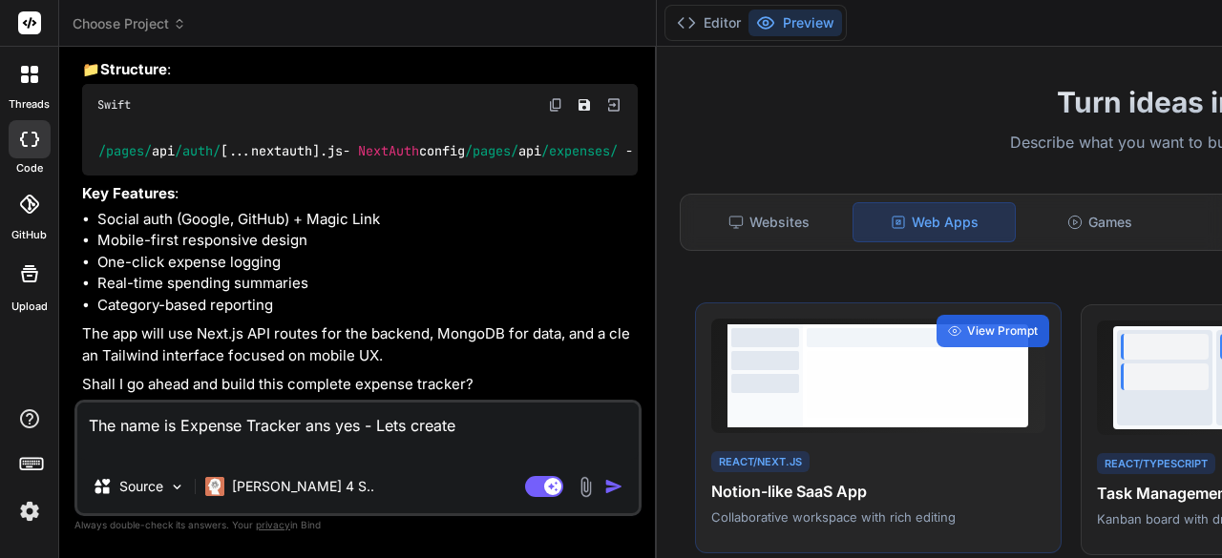
type textarea "The name is Expense Tracker ans yes - Lets create"
type textarea "x"
type textarea "The name is Expense Tracker ans yes - Lets create i"
type textarea "x"
type textarea "The name is Expense Tracker ans yes - Lets create it"
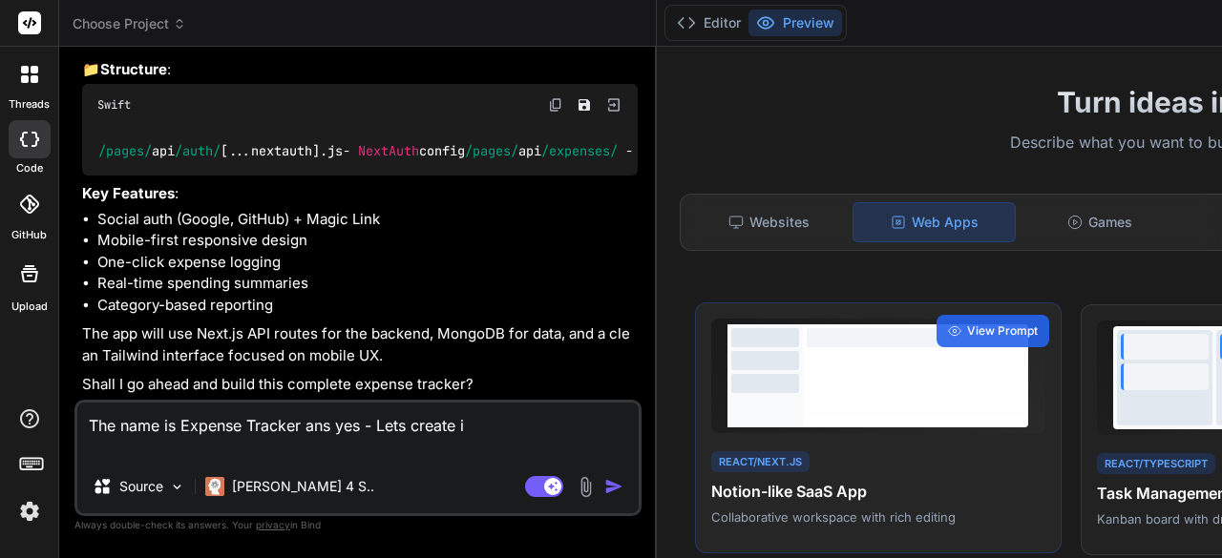
type textarea "x"
type textarea "The name is Expense Tracker ans yes - Lets create it."
type textarea "x"
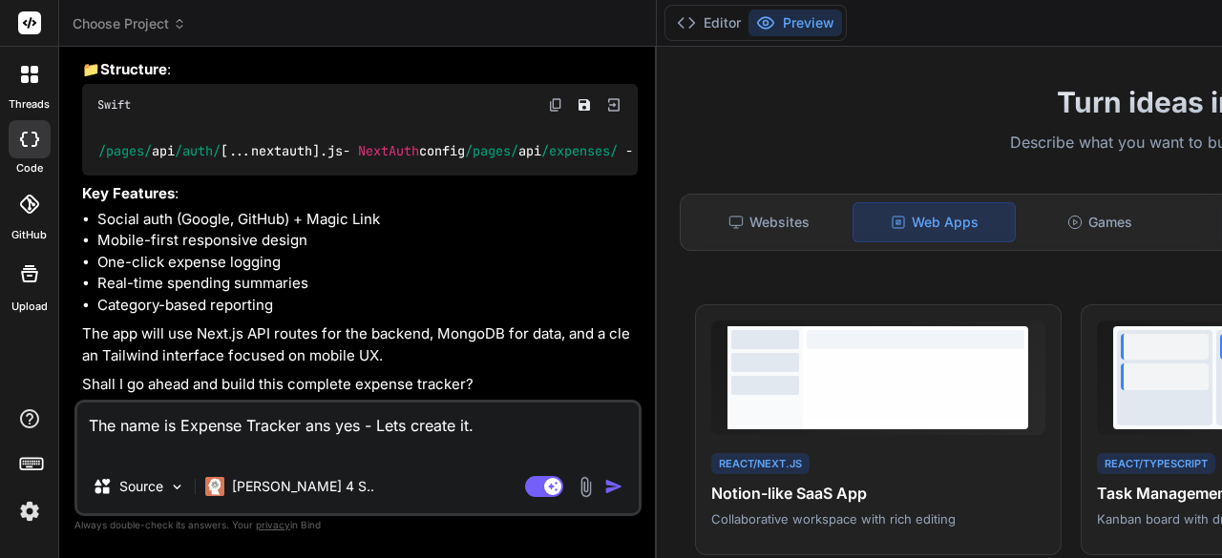
click at [326, 427] on textarea "The name is Expense Tracker ans yes - Lets create it." at bounding box center [357, 431] width 561 height 57
type textarea "The name is Expense Tracker an.s yes - Lets create it."
type textarea "x"
type textarea "The name is Expense Tracker ans yes - Lets create it."
type textarea "x"
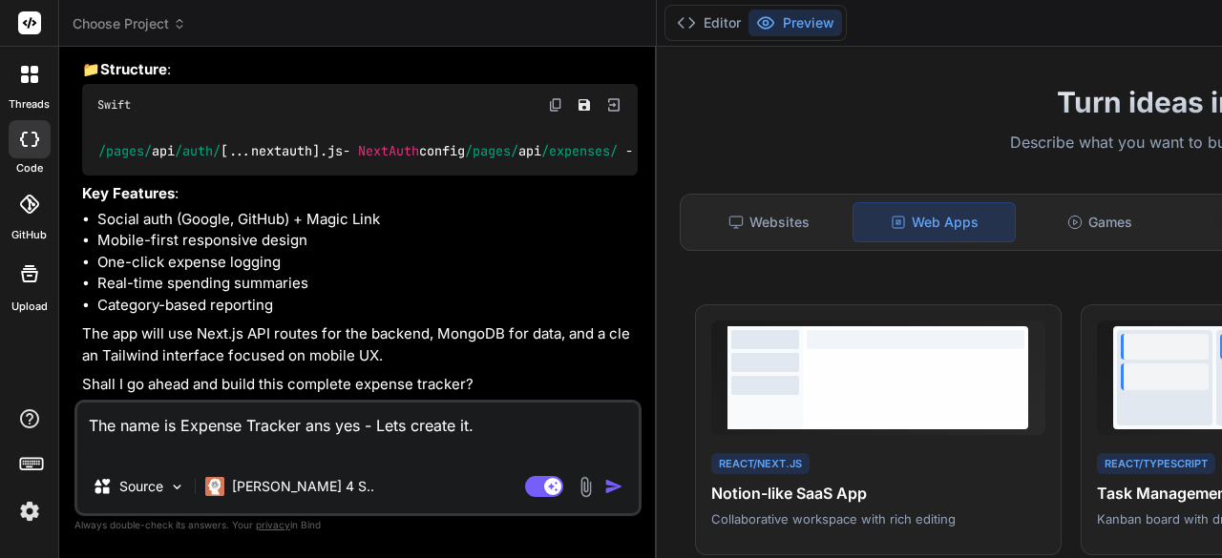
type textarea "The name is Expense Tracker an yes - Lets create it."
type textarea "x"
type textarea "The name is Expense Tracker and yes - Lets create it."
type textarea "x"
type textarea "The name is Expense Tracker andyes - Lets create it."
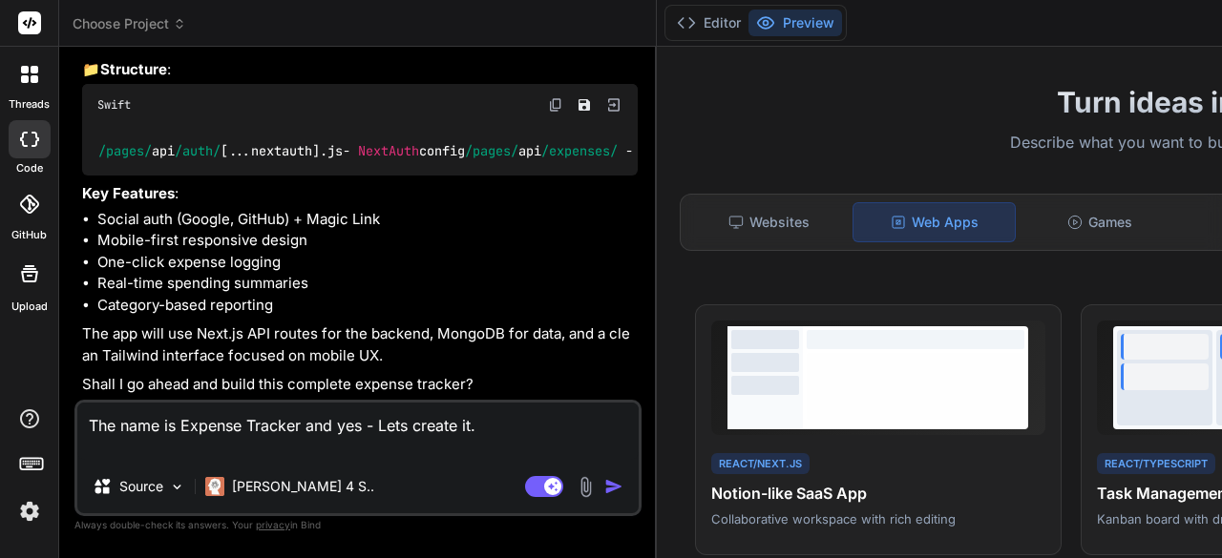
type textarea "x"
type textarea "The name is Expense Tracker andes - Lets create it."
type textarea "x"
type textarea "The name is Expense Tracker and es - Lets create it."
type textarea "x"
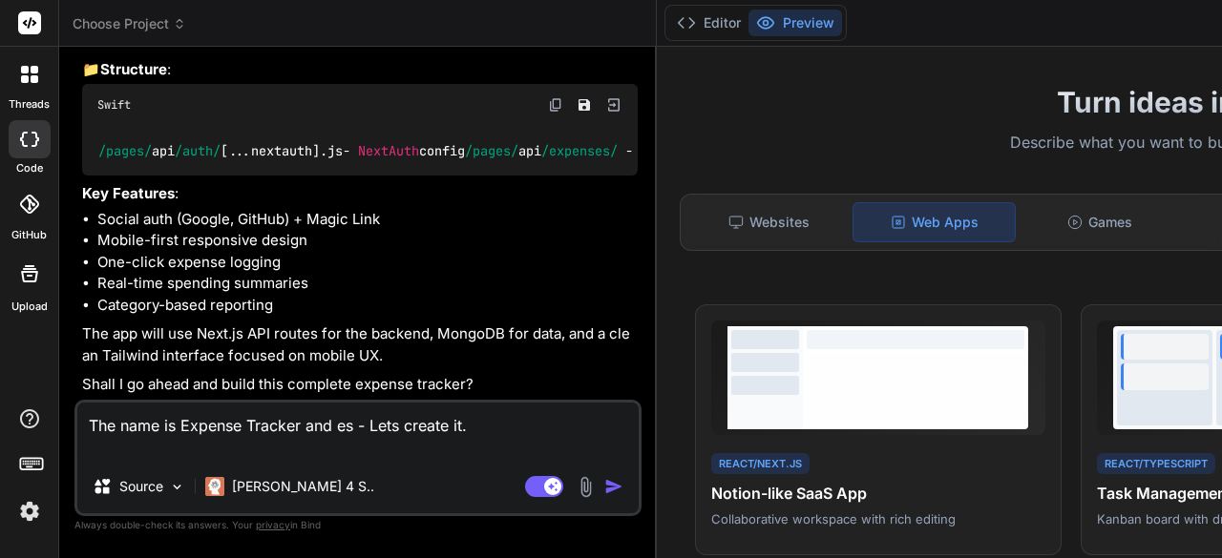
type textarea "The name is Expense Tracker and yes - Lets create it."
type textarea "x"
type textarea "The name is Expense Tracker and yes - Lets create it."
click at [604, 484] on img "button" at bounding box center [613, 486] width 19 height 19
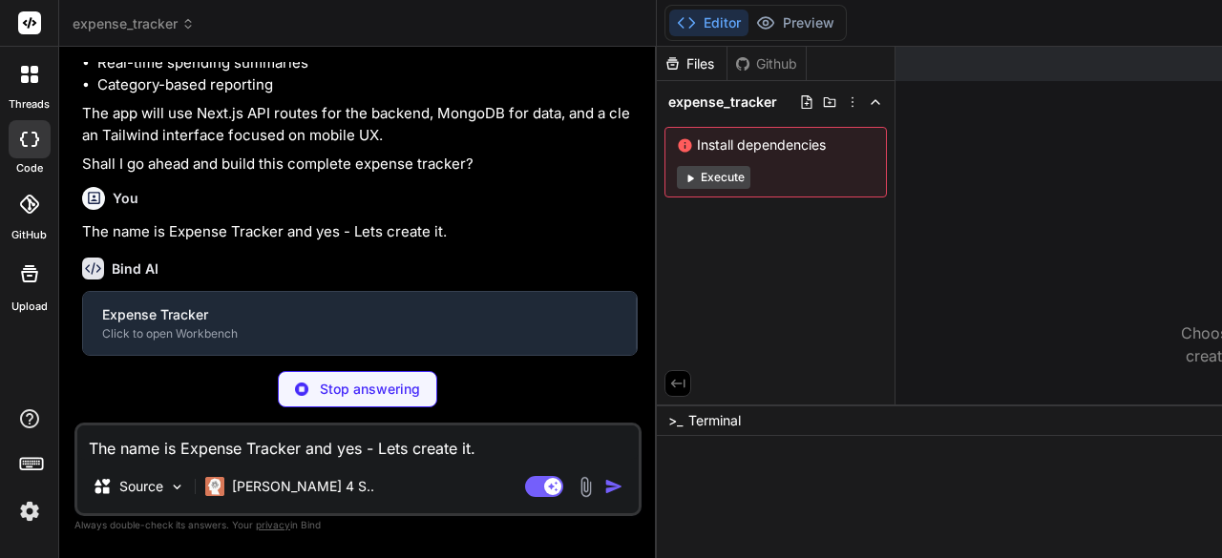
scroll to position [1850, 0]
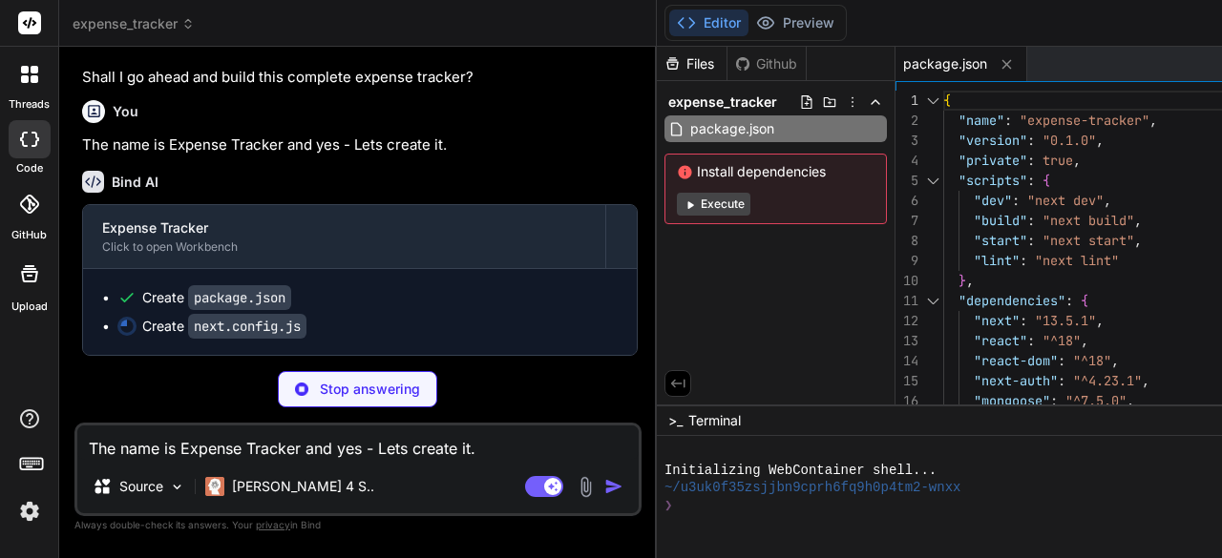
type textarea "x"
type textarea "/** @type {import('next').NextConfig} */ const nextConfig = { experimental: { a…"
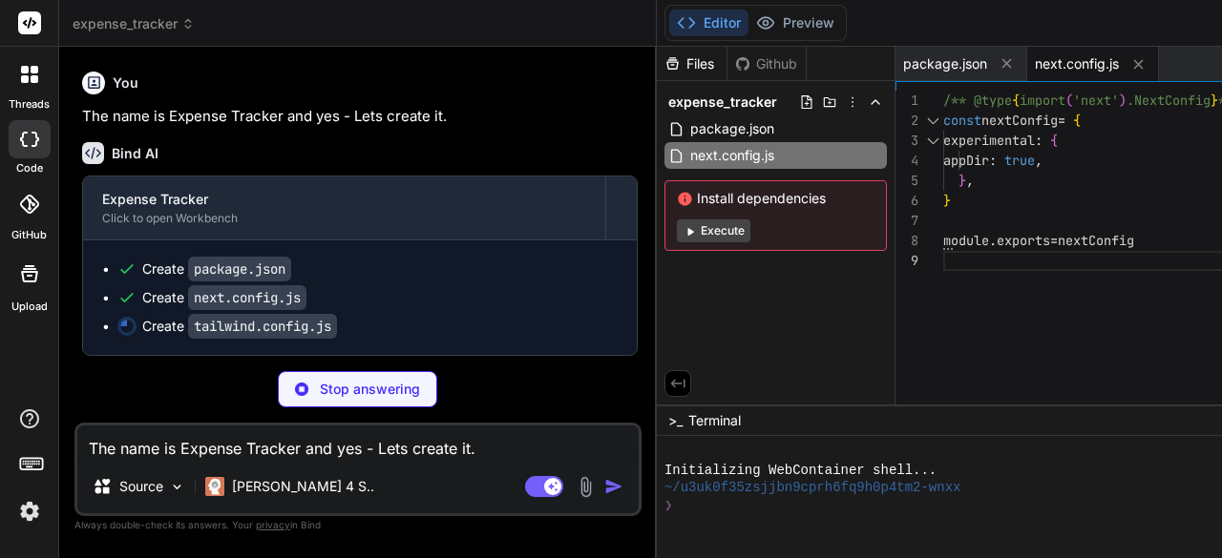
type textarea "x"
type textarea "inter: ['Inter', 'sans-serif'], }, }, }, plugins: [], }"
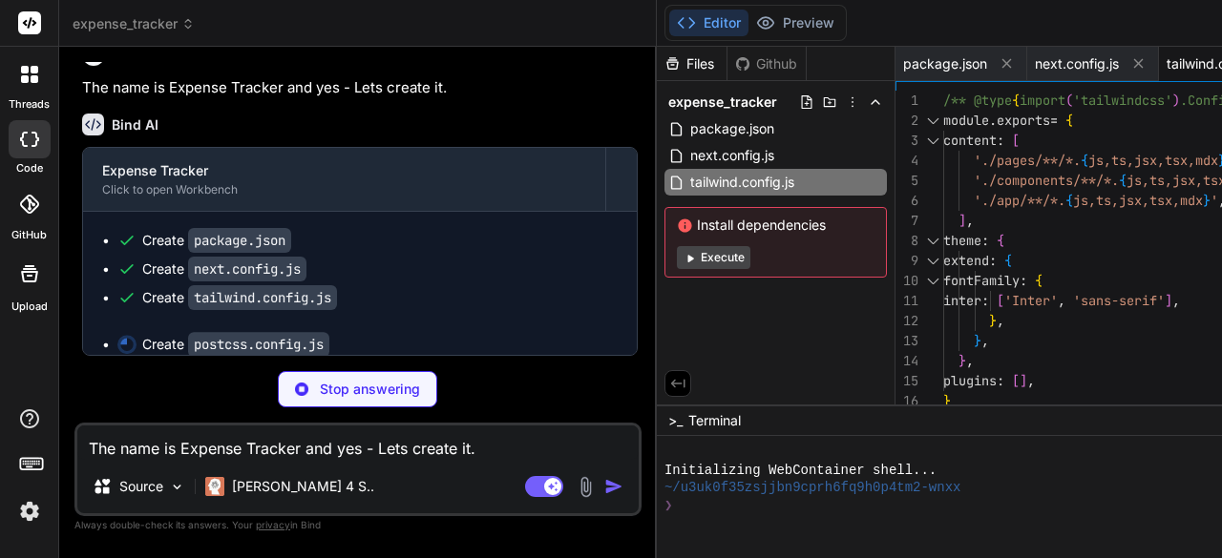
type textarea "x"
type textarea "module.exports = { plugins: { tailwindcss: {}, autoprefixer: {}, }, }"
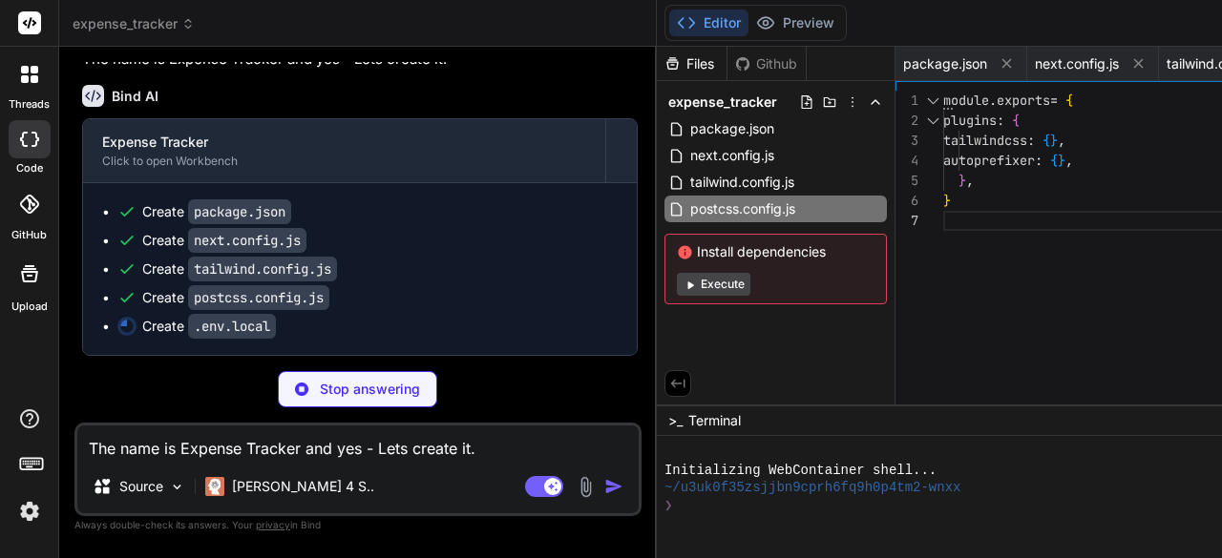
type textarea "x"
type textarea "EMAIL_SERVER_USER=your-email@gmail.com EMAIL_SERVER_PASSWORD=your-app-password …"
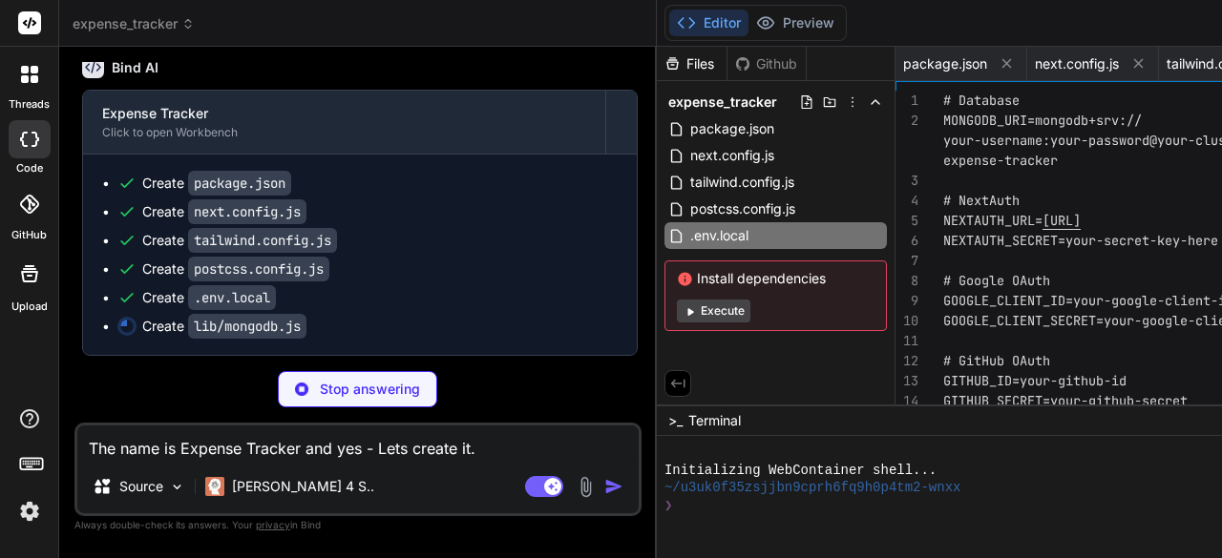
type textarea "x"
type textarea "} export default dbConnect"
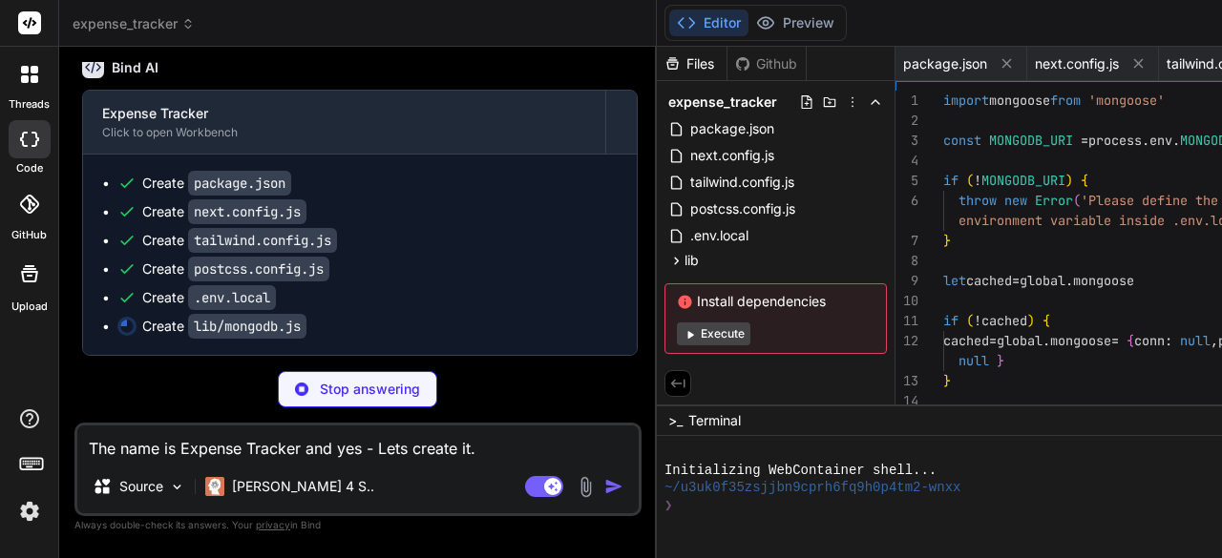
scroll to position [0, 412]
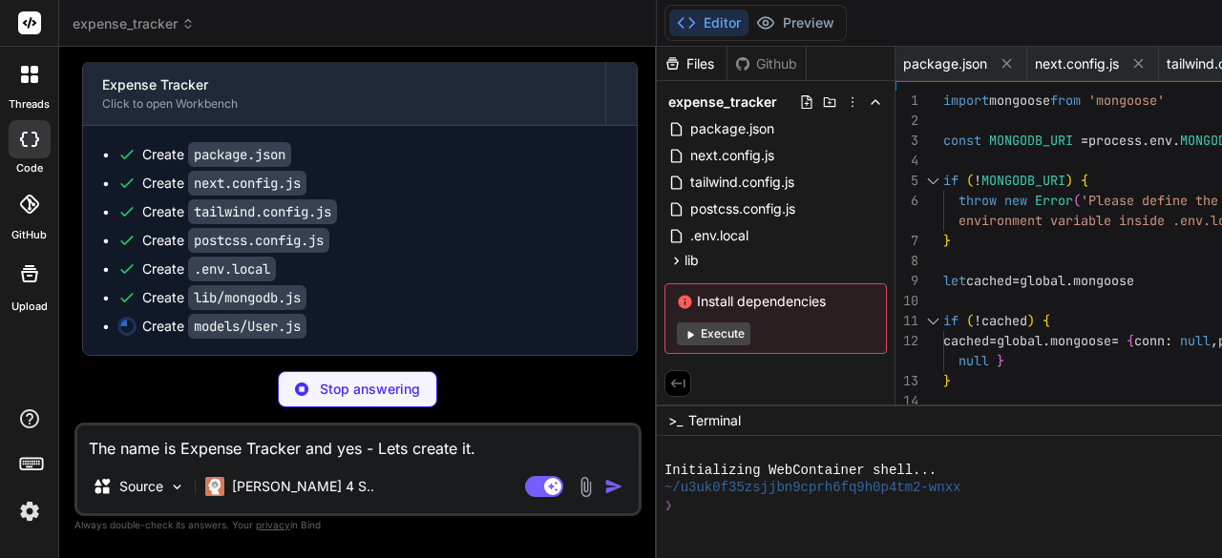
type textarea "x"
type textarea "timestamps: true }) export default mongoose.models.User || mongoose.model('User…"
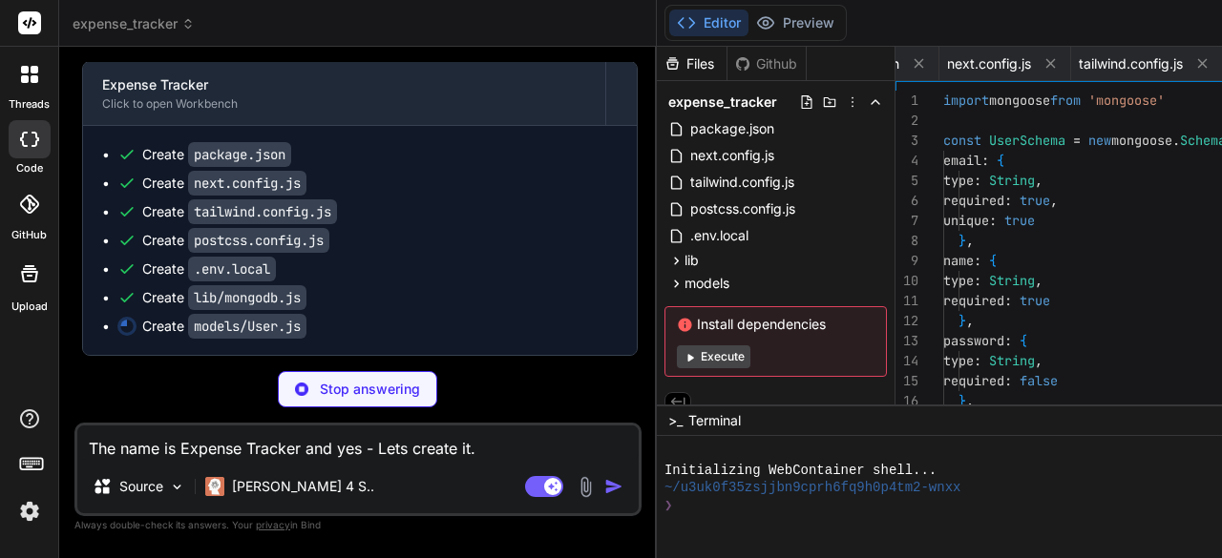
scroll to position [0, 527]
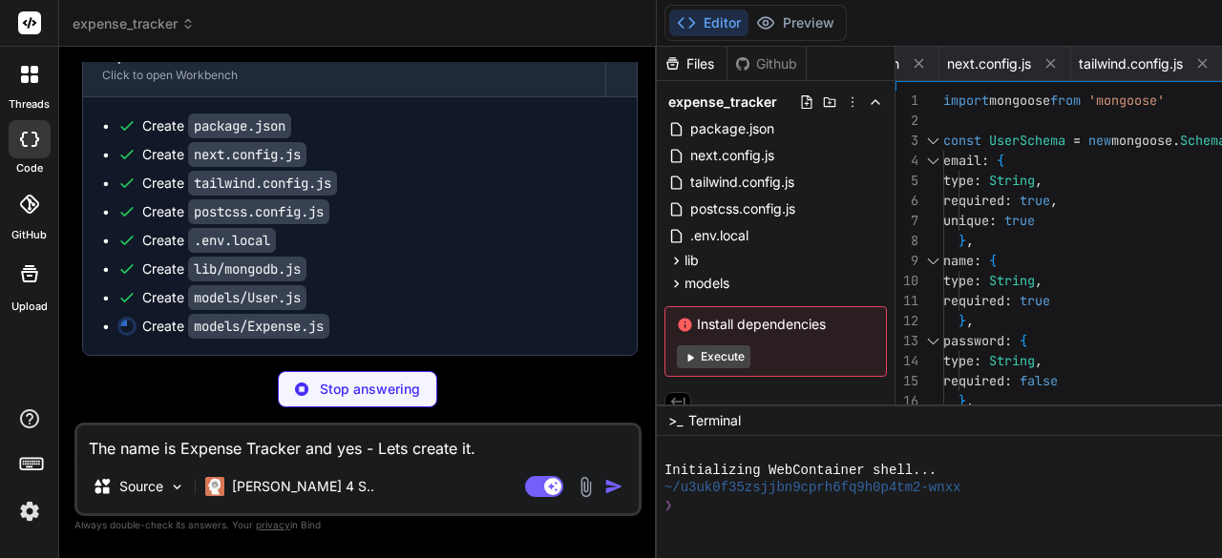
type textarea "x"
type textarea "timestamps: true }) export default mongoose.models.Expense || mongoose.model('E…"
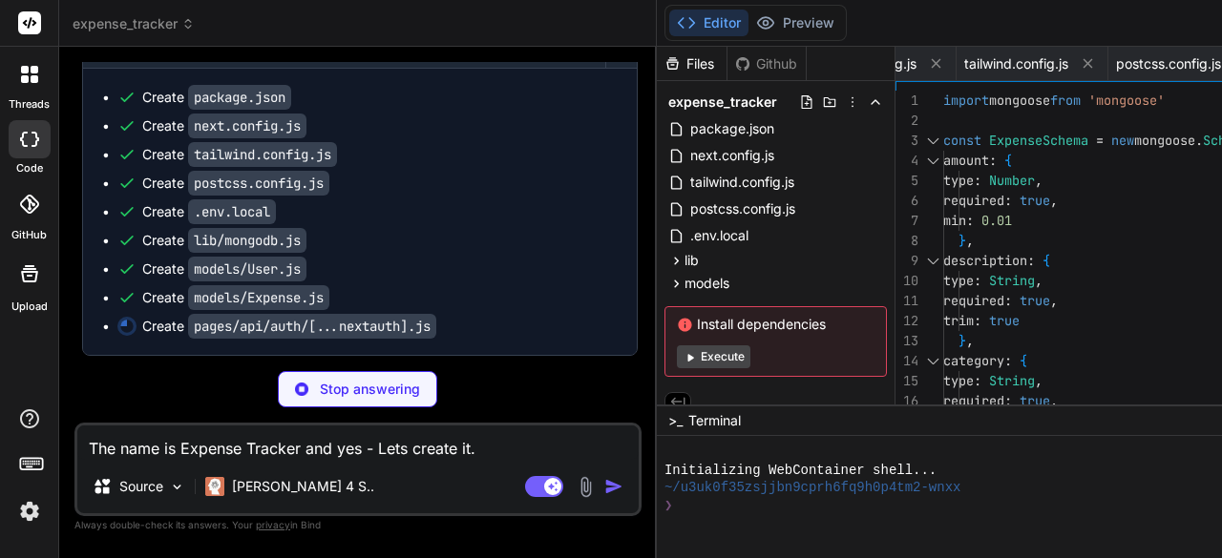
type textarea "x"
type textarea "signIn: '/', error: '/auth/error', }, })"
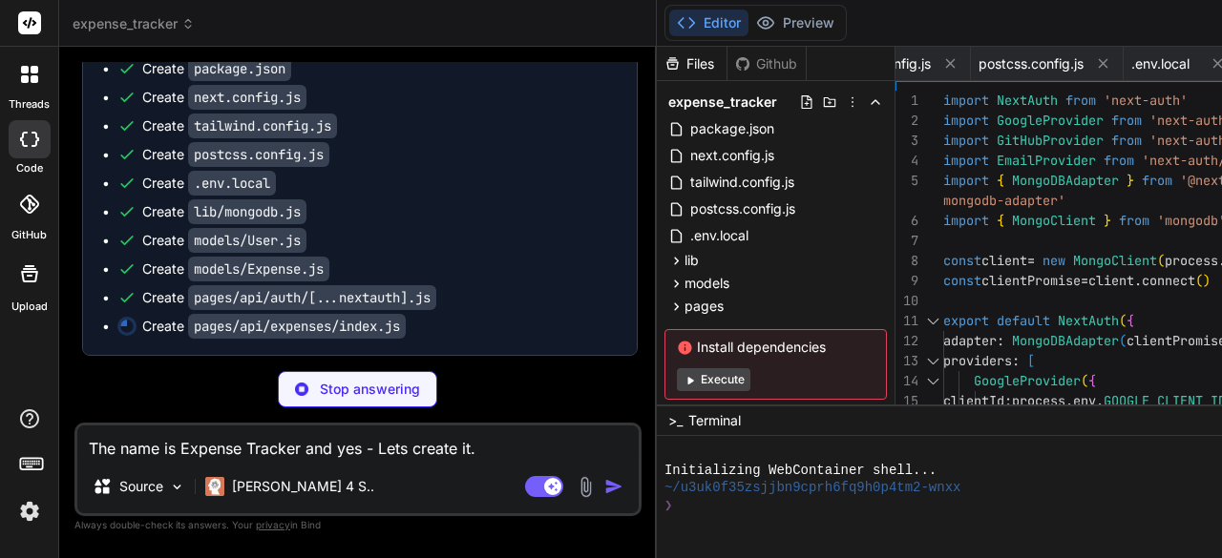
type textarea "x"
type textarea "res.status(405).end(`Method ${req.method} Not Allowed`) } }"
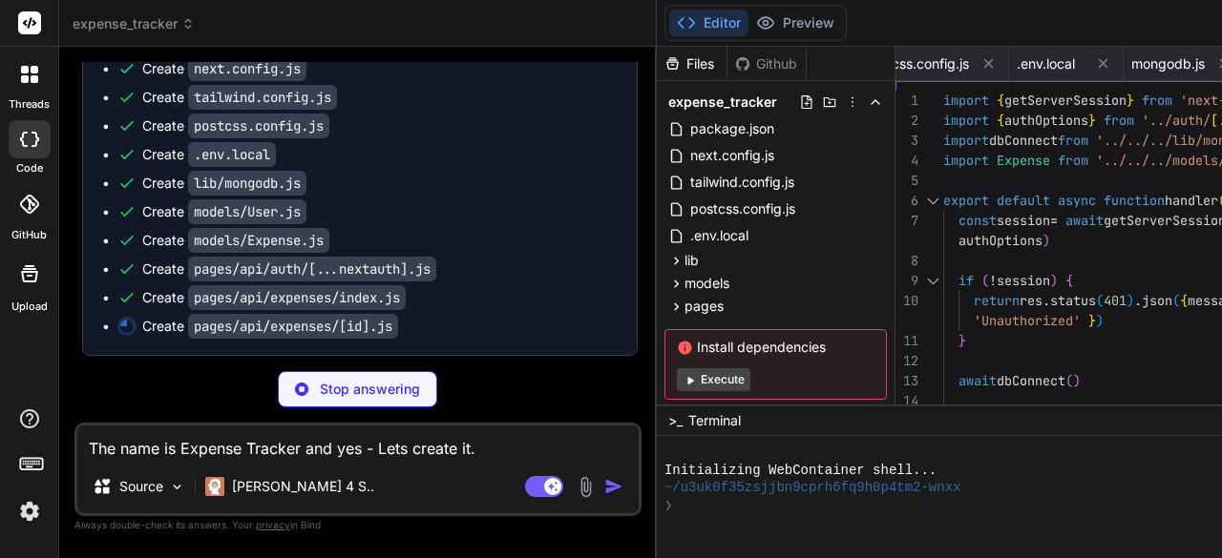
type textarea "x"
type textarea "} }"
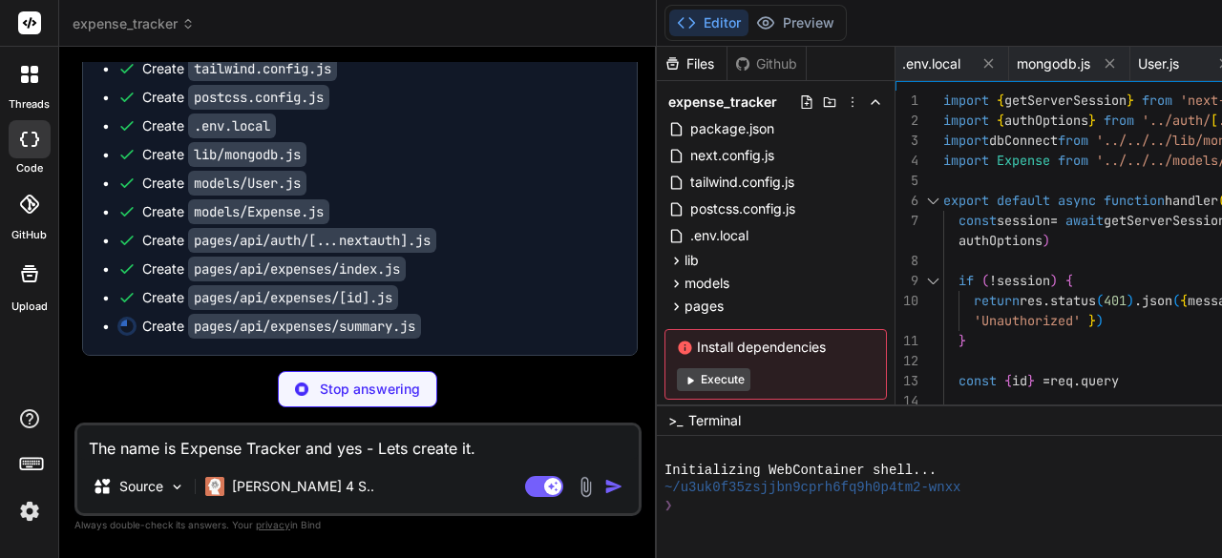
type textarea "x"
type textarea "Allowed`) } }"
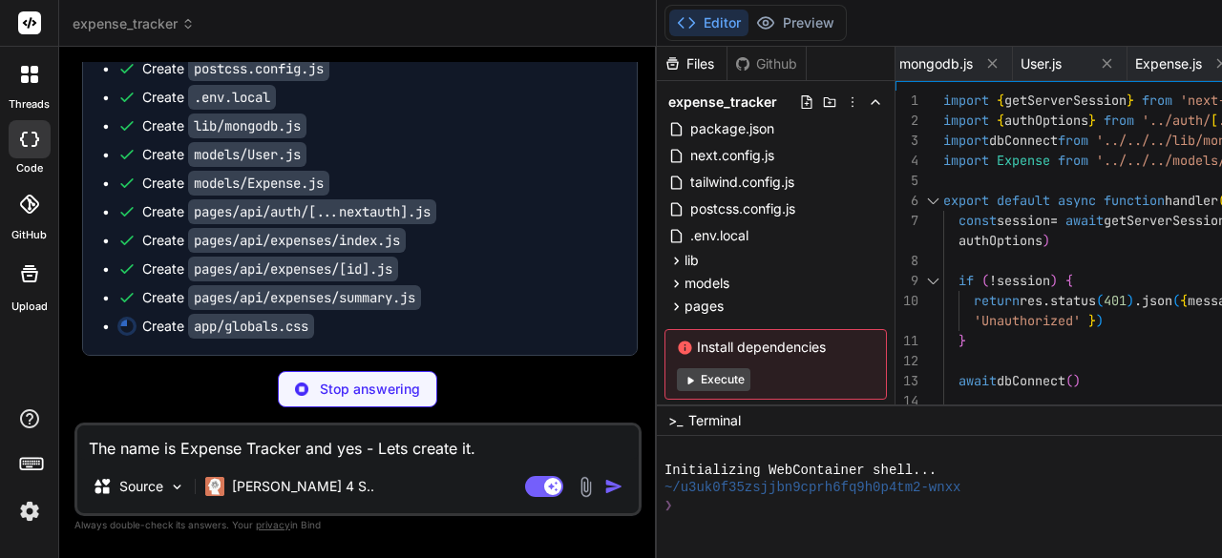
type textarea "x"
type textarea "@import url('https://fonts.googleapis.com/css2?family=Inter:wght@300;400;500;60…"
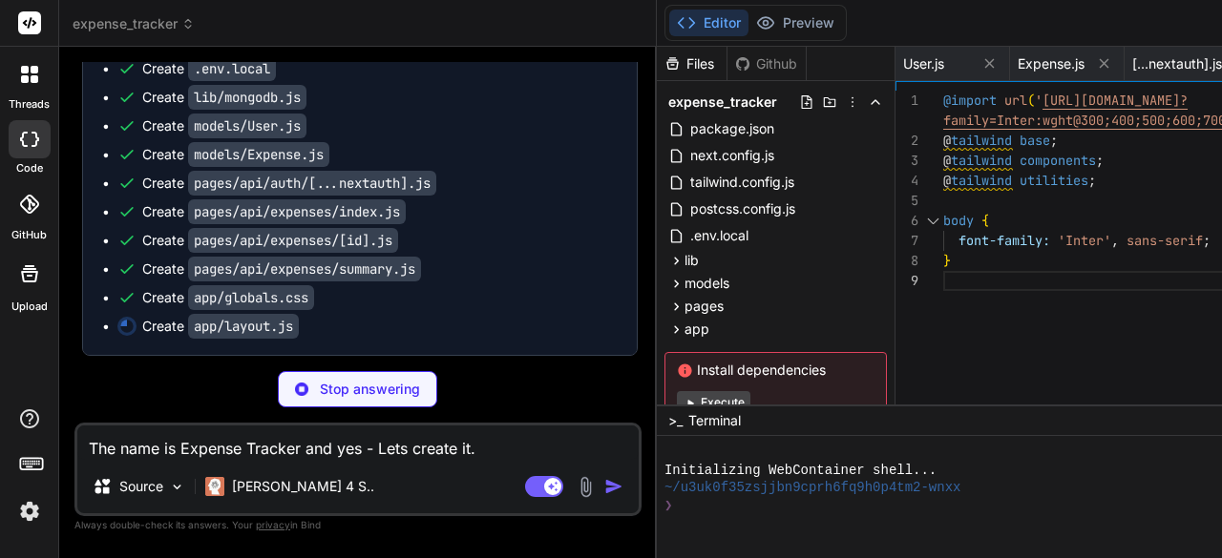
type textarea "x"
type textarea "</html> ) }"
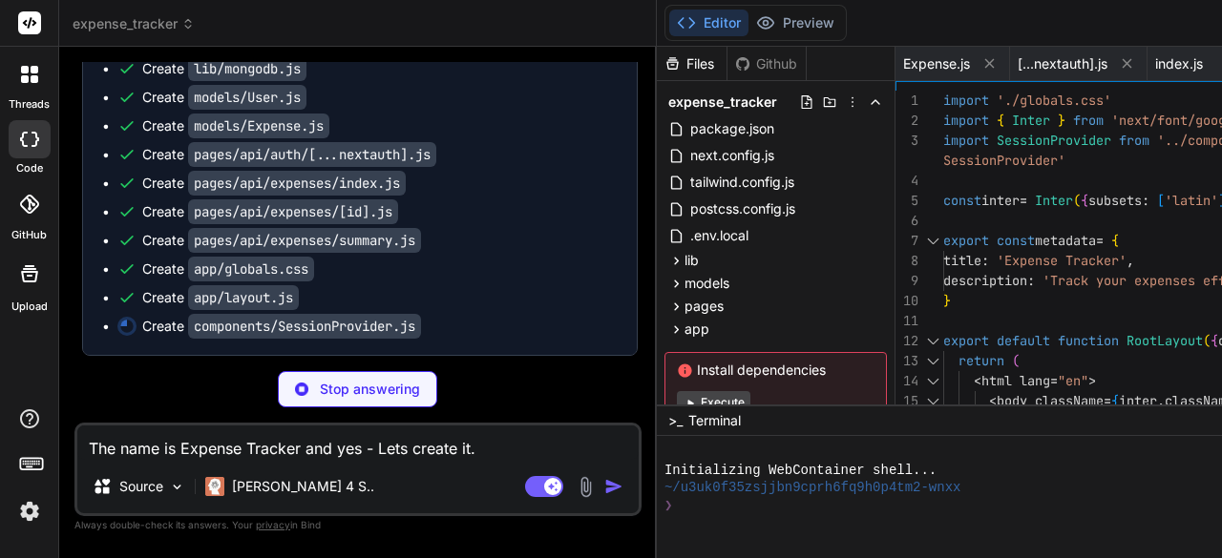
type textarea "x"
type textarea "'use client' import { SessionProvider as NextAuthSessionProvider } from 'next-a…"
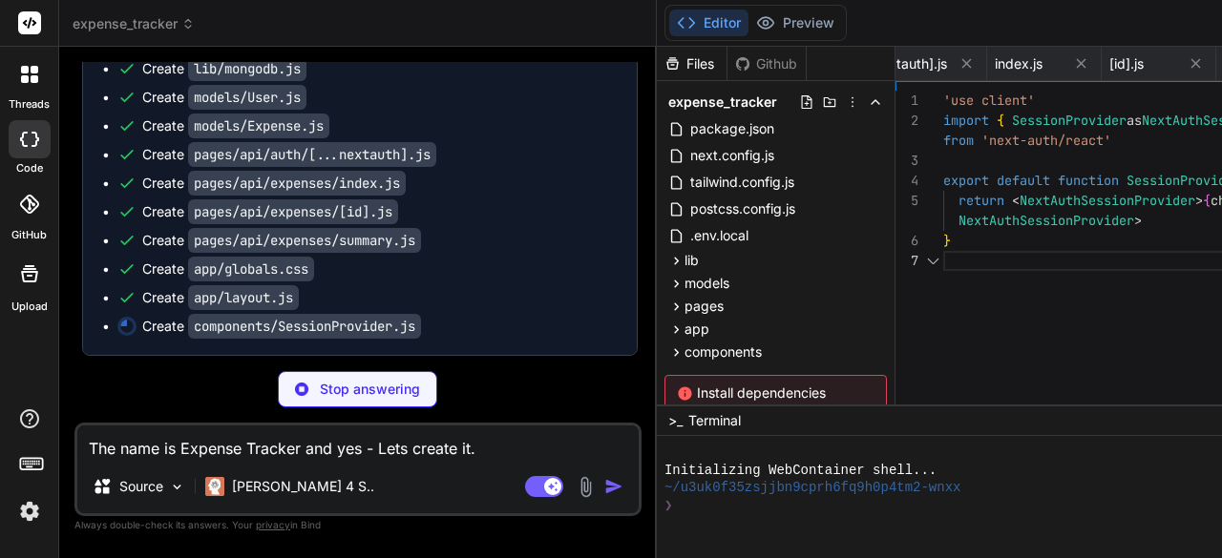
scroll to position [0, 1525]
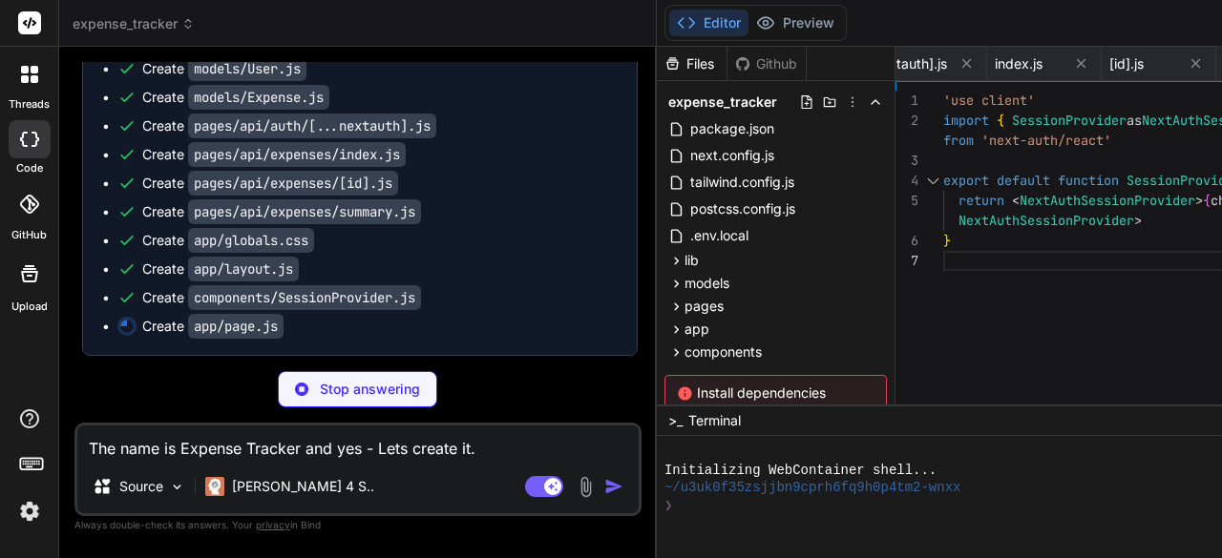
type textarea "x"
type textarea ") }"
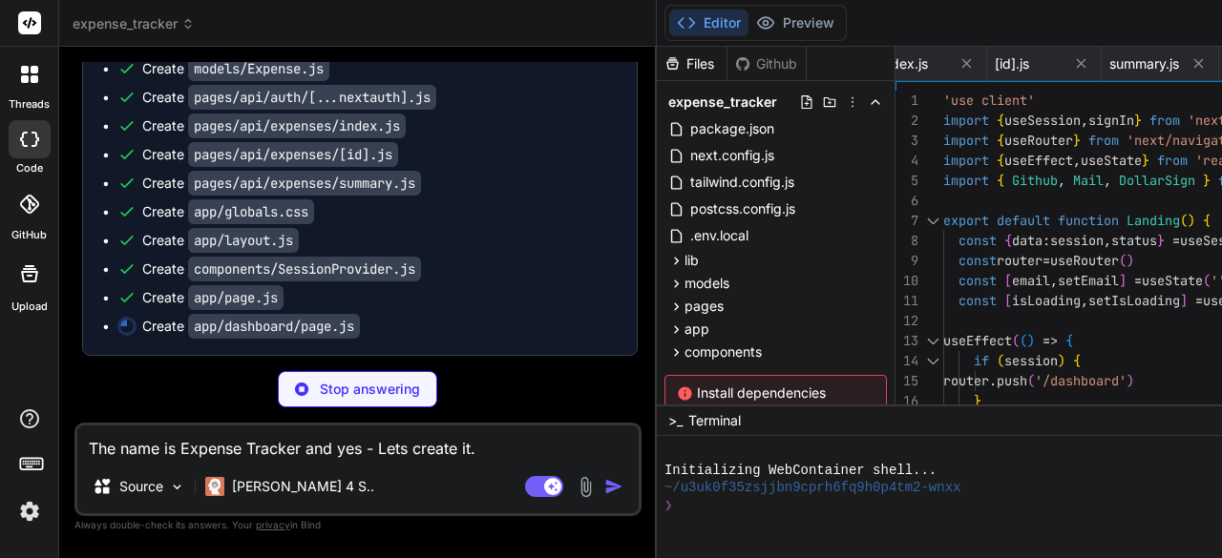
type textarea "x"
type textarea "</div> ) }"
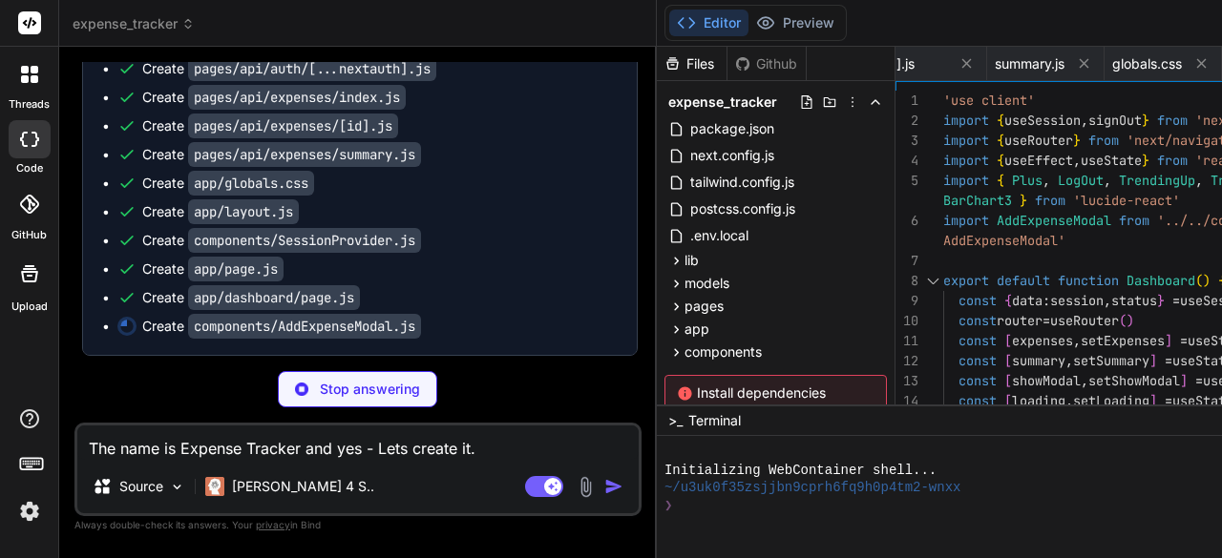
scroll to position [2554, 0]
type textarea "x"
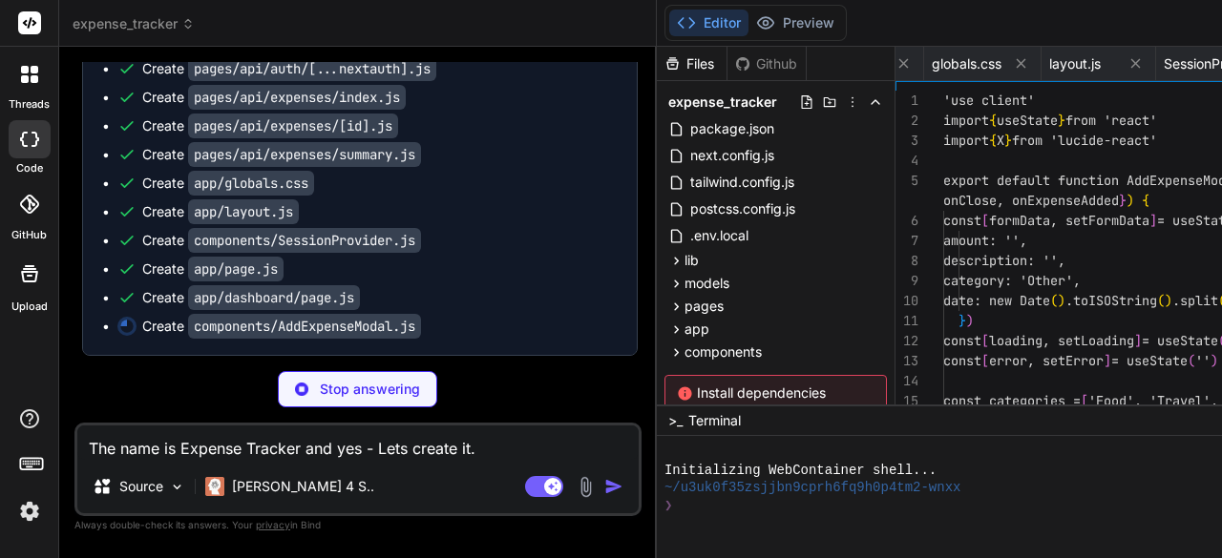
scroll to position [0, 1935]
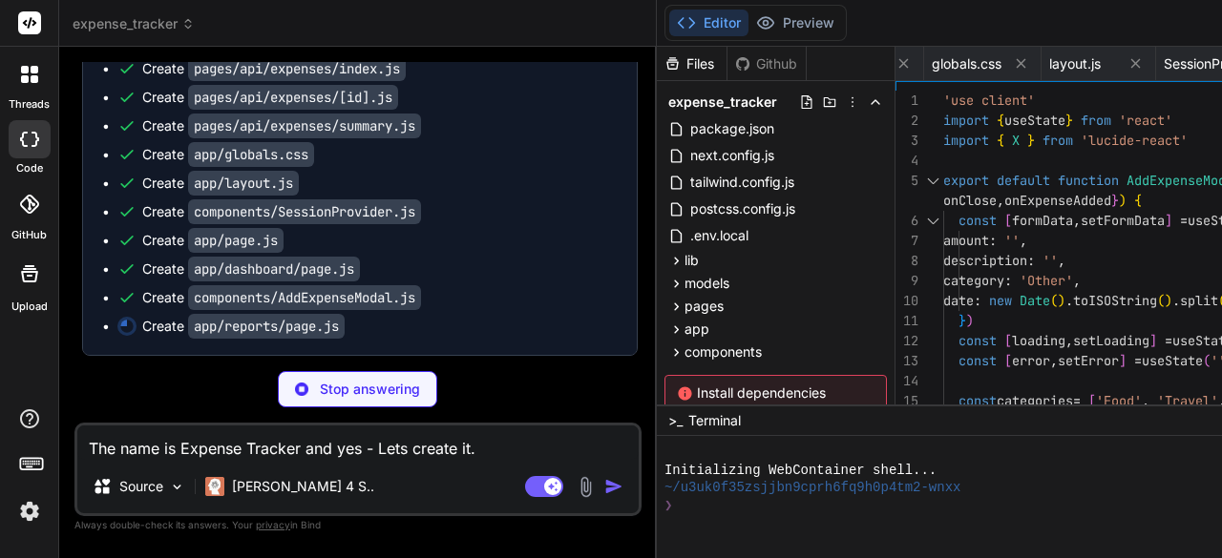
type textarea "x"
type textarea ")} </div> </div> </div> </div> ) }"
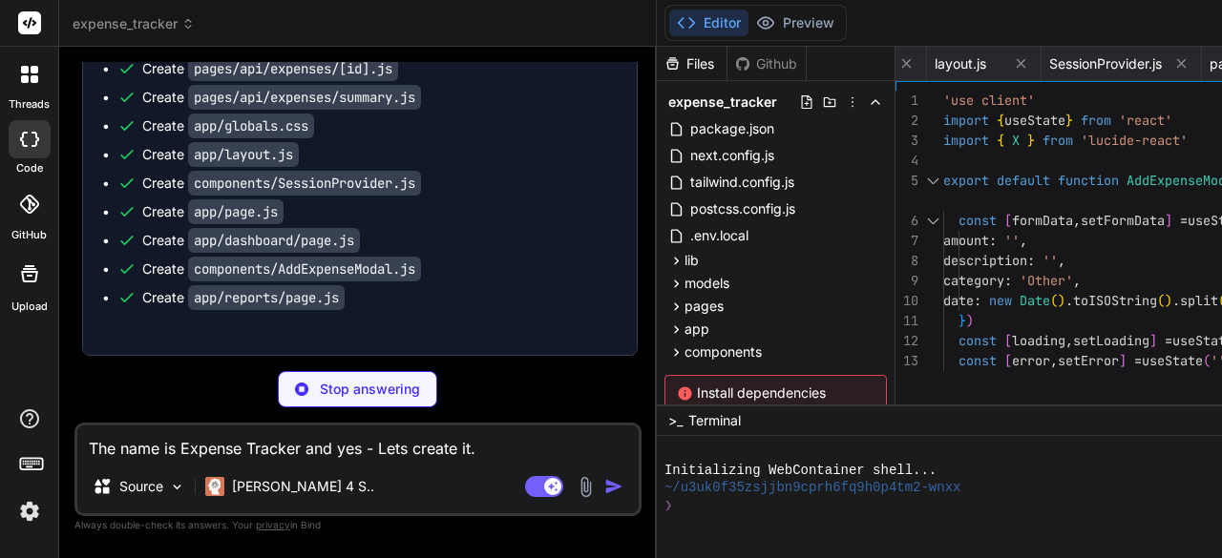
type textarea "x"
type textarea "}"
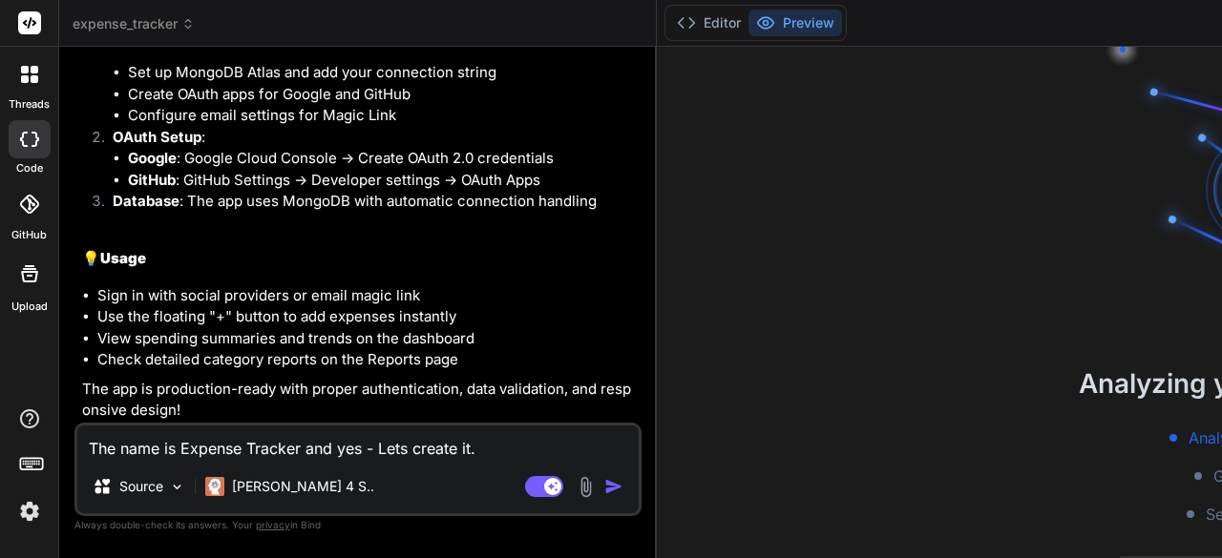
type textarea "x"
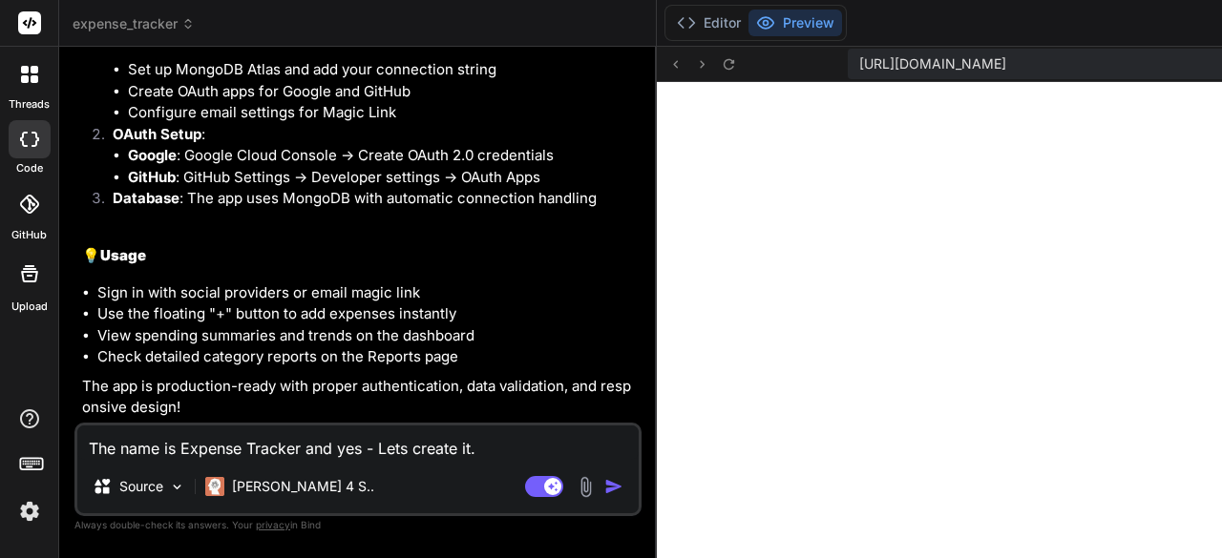
scroll to position [3108, 0]
click at [267, 450] on textarea "The name is Expense Tracker and yes - Lets create it." at bounding box center [357, 443] width 561 height 34
type textarea "c"
type textarea "x"
type textarea "ca"
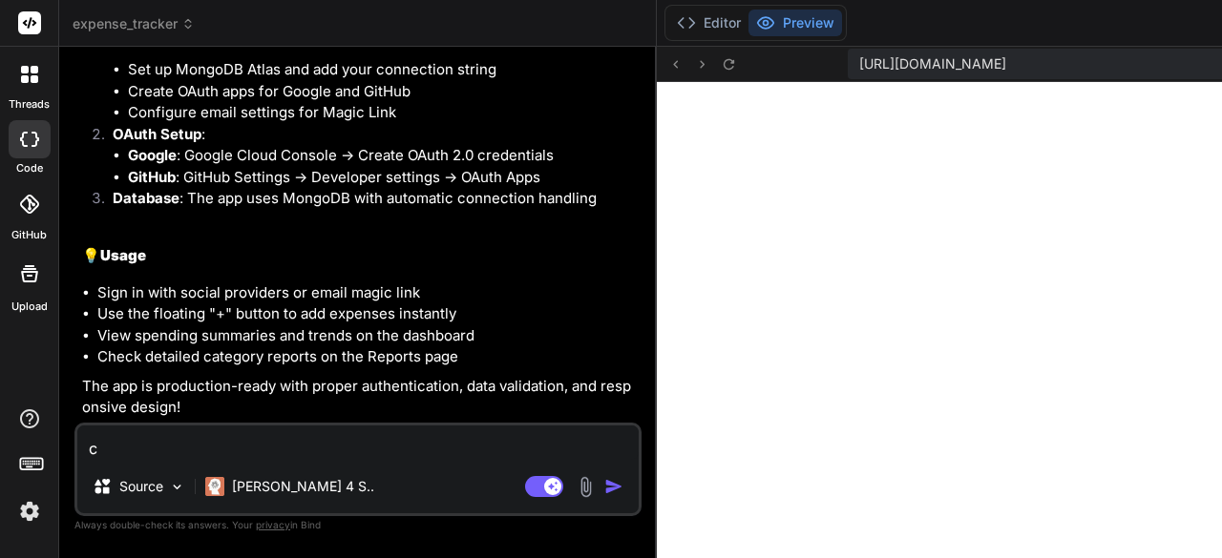
type textarea "x"
type textarea "can"
type textarea "x"
type textarea "can"
type textarea "x"
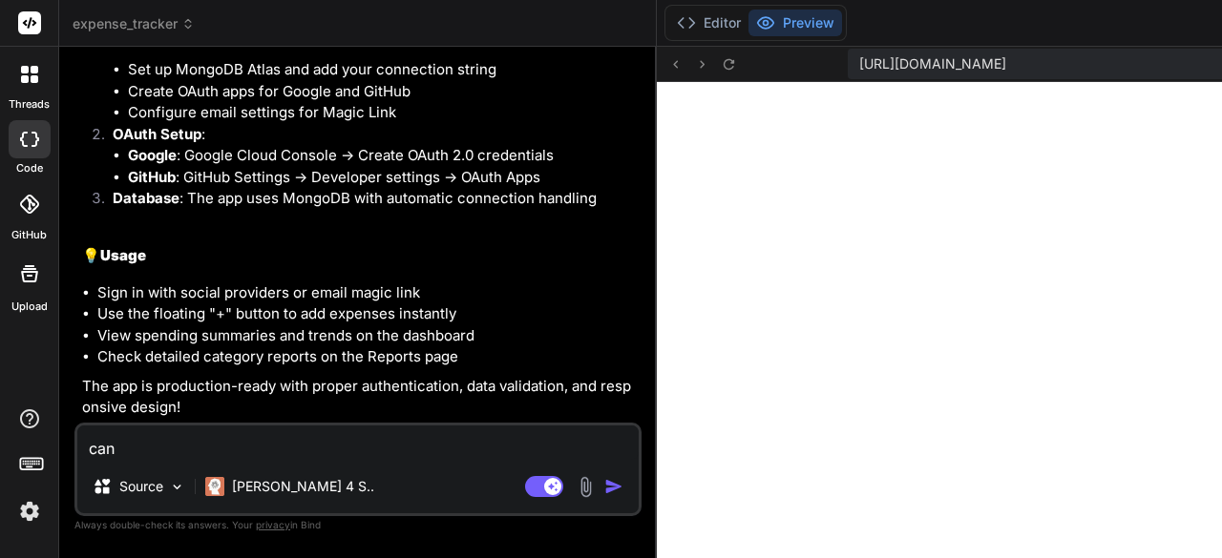
type textarea "can w"
type textarea "x"
type textarea "can we"
type textarea "x"
type textarea "can we"
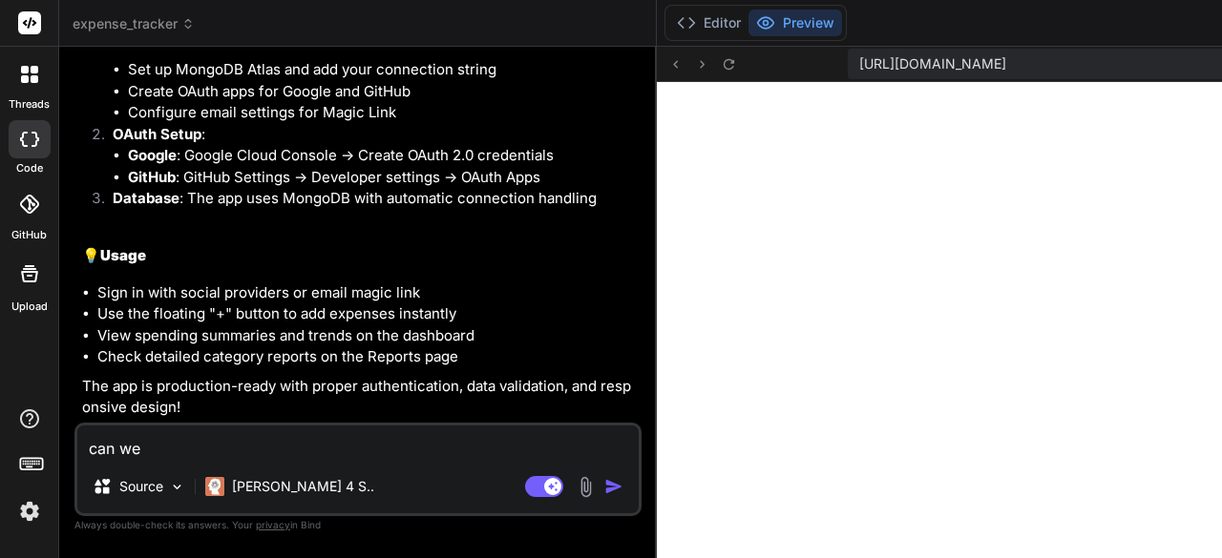
type textarea "x"
type textarea "can we m"
type textarea "x"
type textarea "can we ma"
type textarea "x"
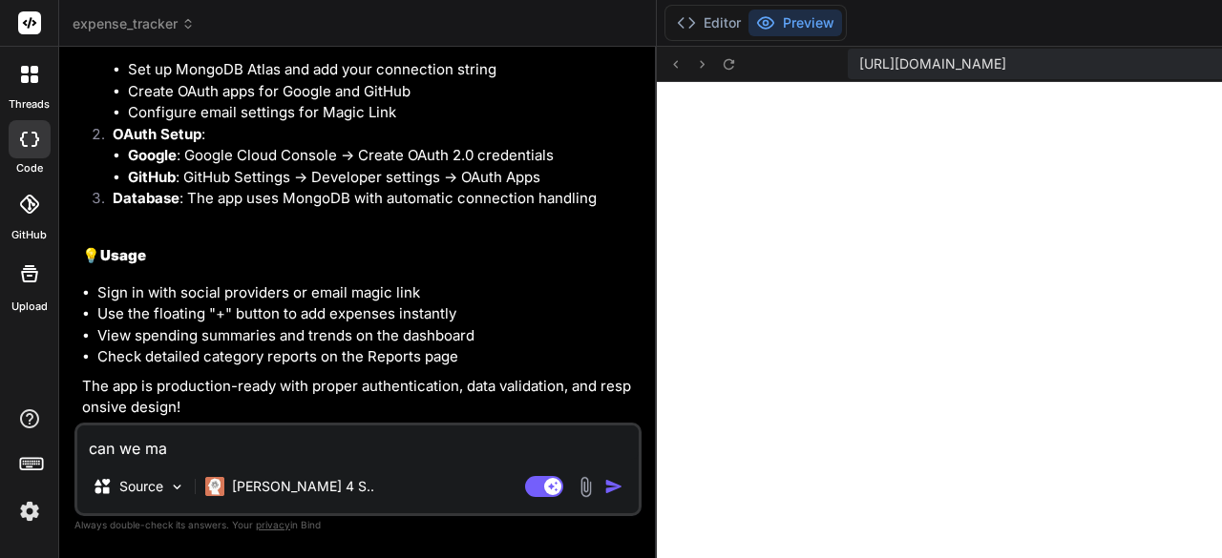
type textarea "can we mak"
type textarea "x"
type textarea "can we make"
type textarea "x"
type textarea "can we make"
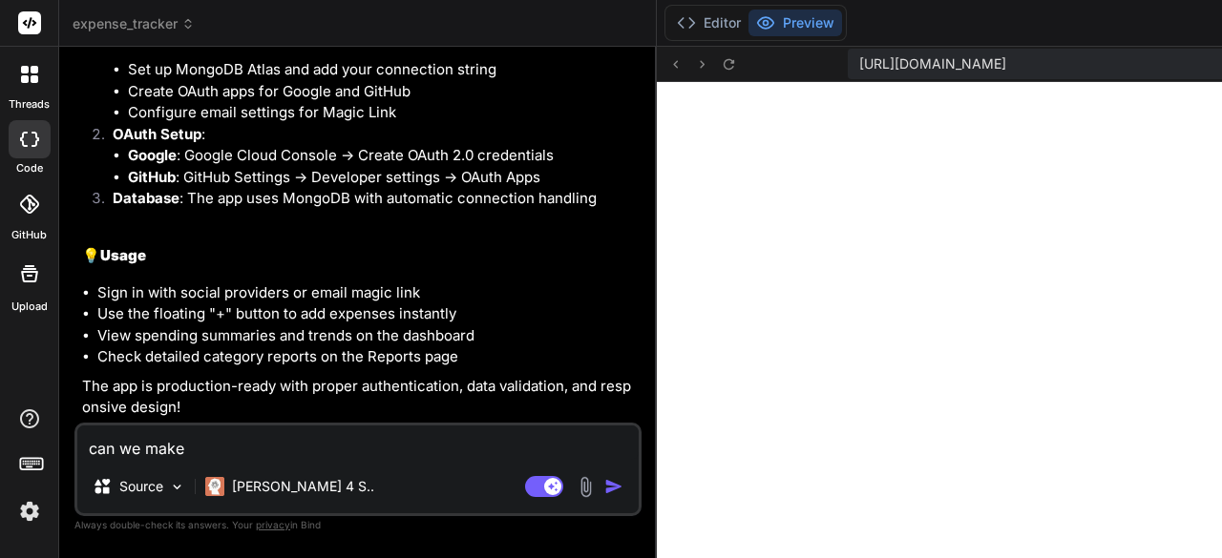
type textarea "x"
type textarea "can we make a"
type textarea "x"
type textarea "can we make an"
type textarea "x"
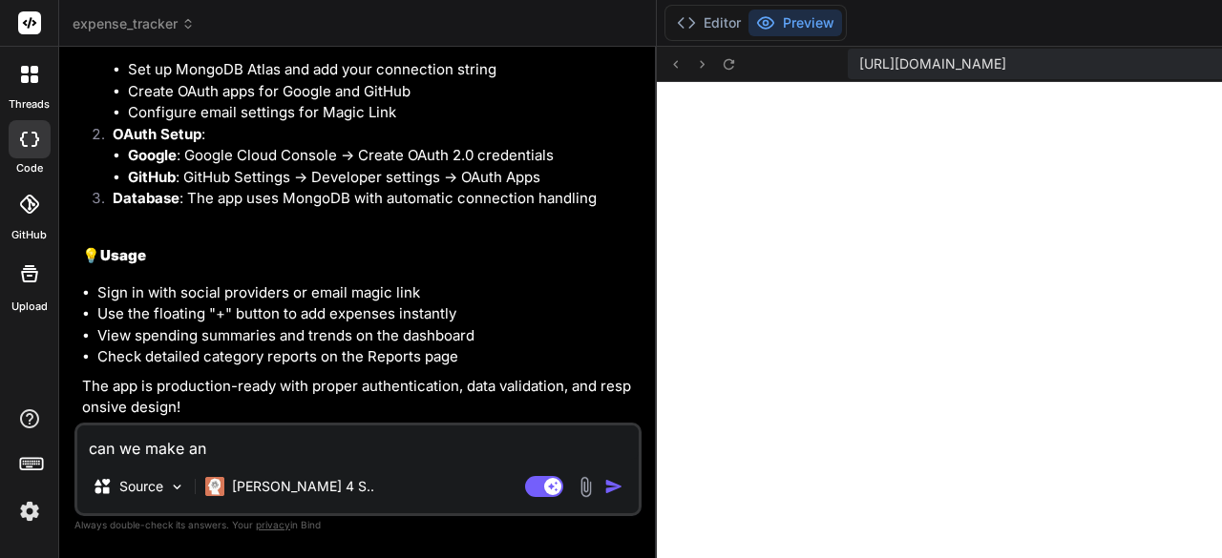
type textarea "can we make an"
type textarea "x"
type textarea "can we make an e"
type textarea "x"
type textarea "can we make an ex"
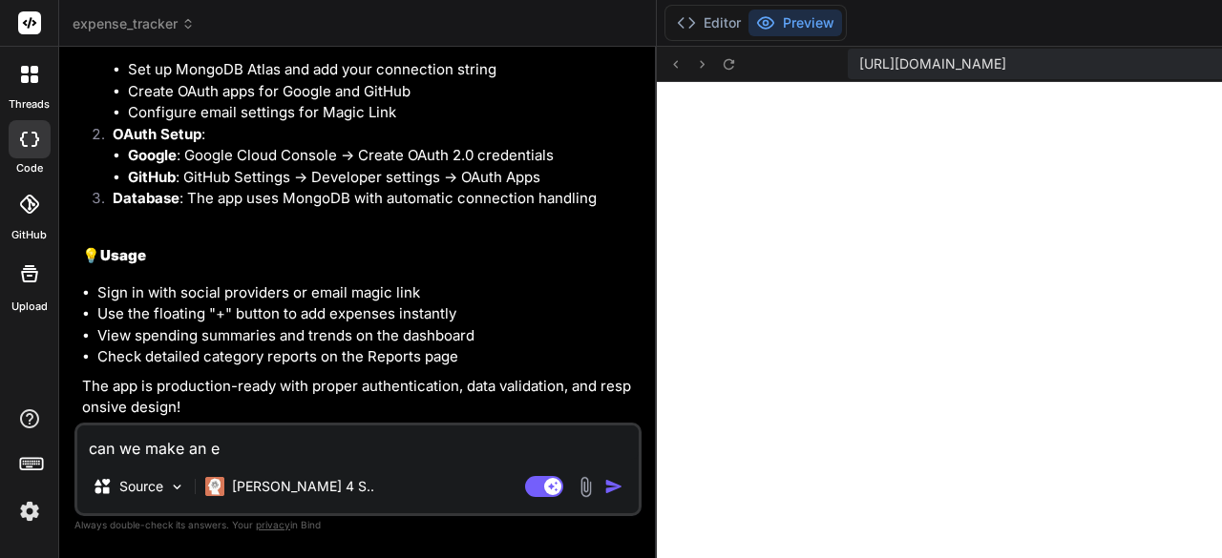
type textarea "x"
click at [721, 62] on icon at bounding box center [729, 64] width 16 height 16
click at [211, 441] on textarea at bounding box center [357, 443] width 561 height 34
click at [604, 482] on img "button" at bounding box center [613, 486] width 19 height 19
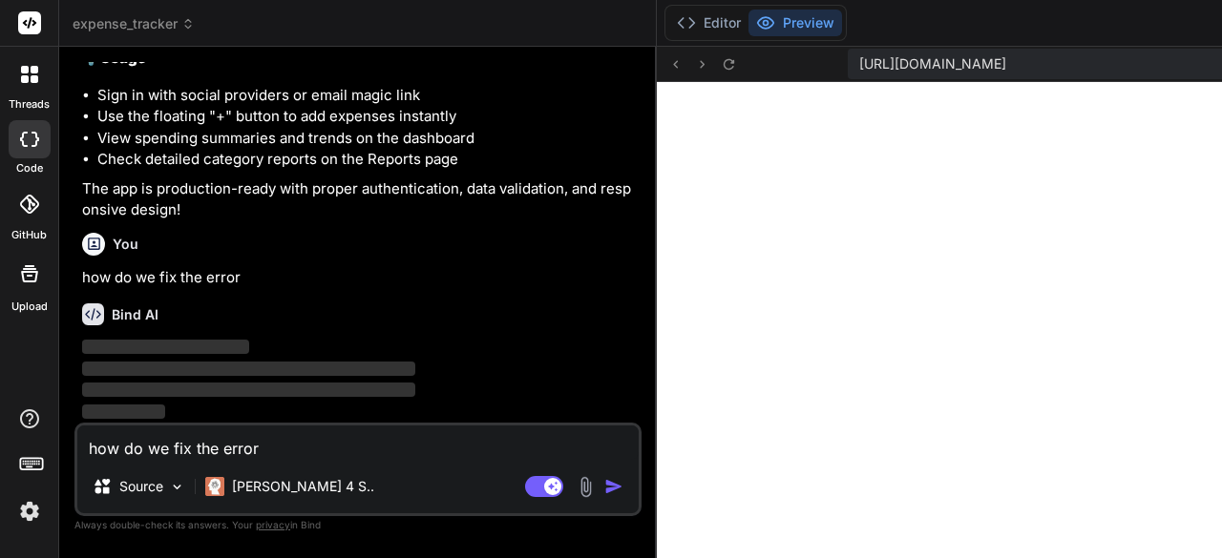
scroll to position [3879, 0]
